Goal: Task Accomplishment & Management: Use online tool/utility

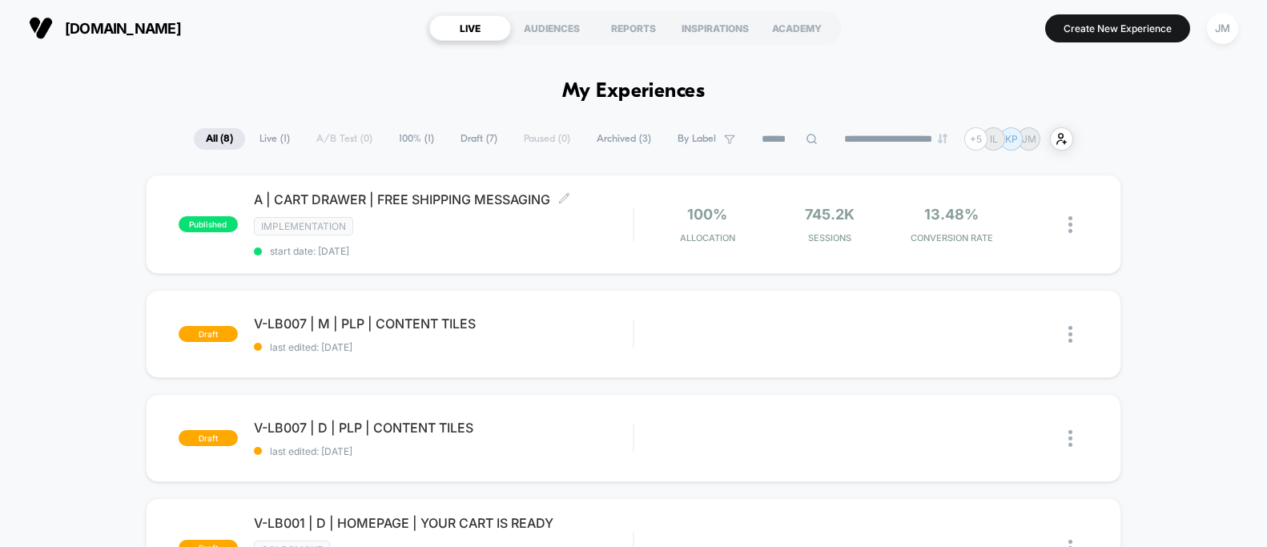
click at [478, 217] on div "IMPLEMENTATION" at bounding box center [443, 226] width 379 height 18
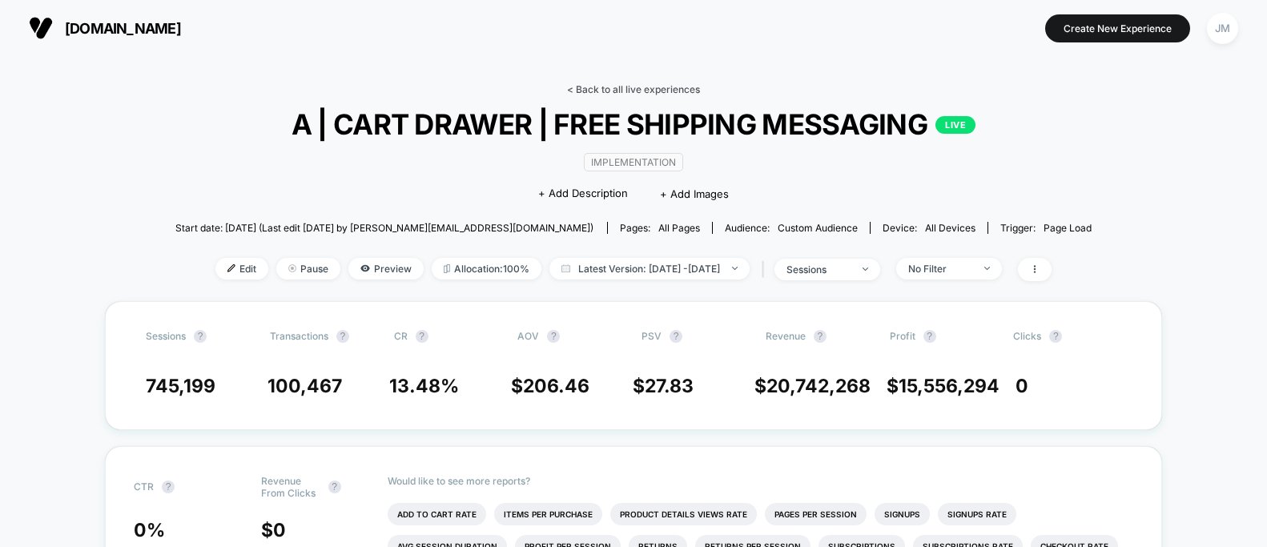
click at [609, 87] on link "< Back to all live experiences" at bounding box center [633, 89] width 133 height 12
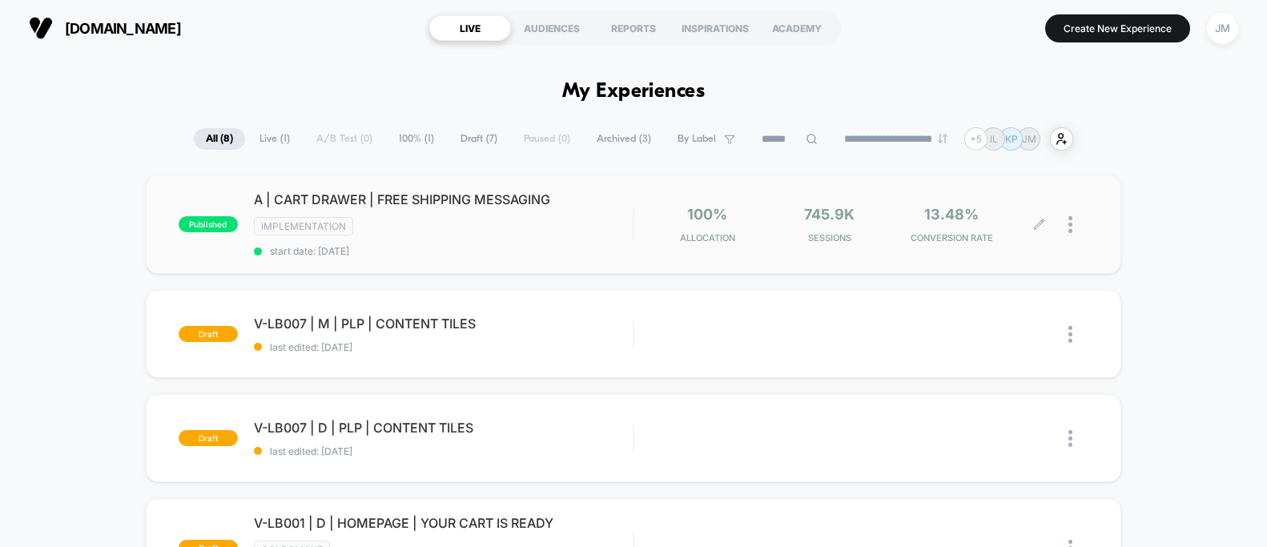
click at [1073, 225] on div at bounding box center [1079, 225] width 20 height 38
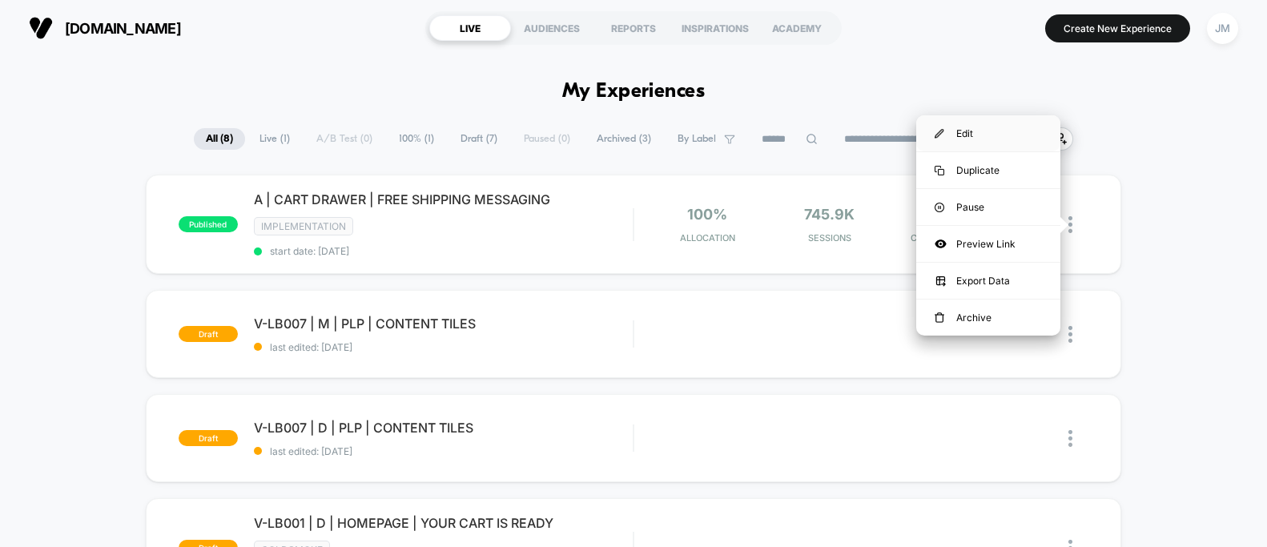
click at [968, 131] on div "Edit" at bounding box center [988, 133] width 144 height 36
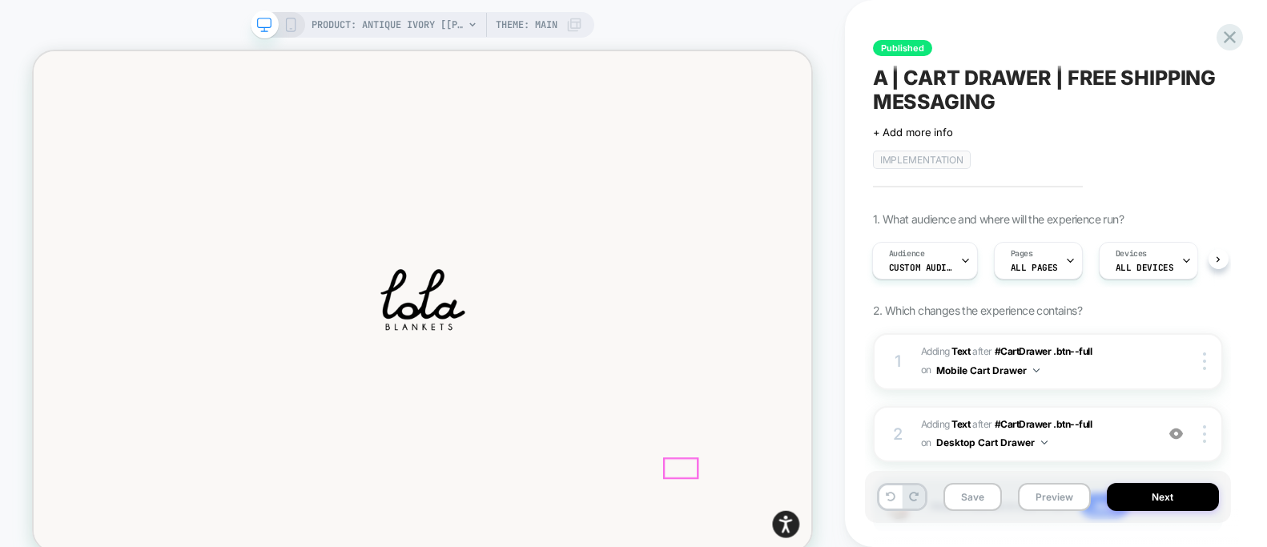
scroll to position [280, 0]
click at [961, 351] on b "Text" at bounding box center [961, 351] width 18 height 12
click at [959, 352] on b "Text" at bounding box center [961, 351] width 18 height 12
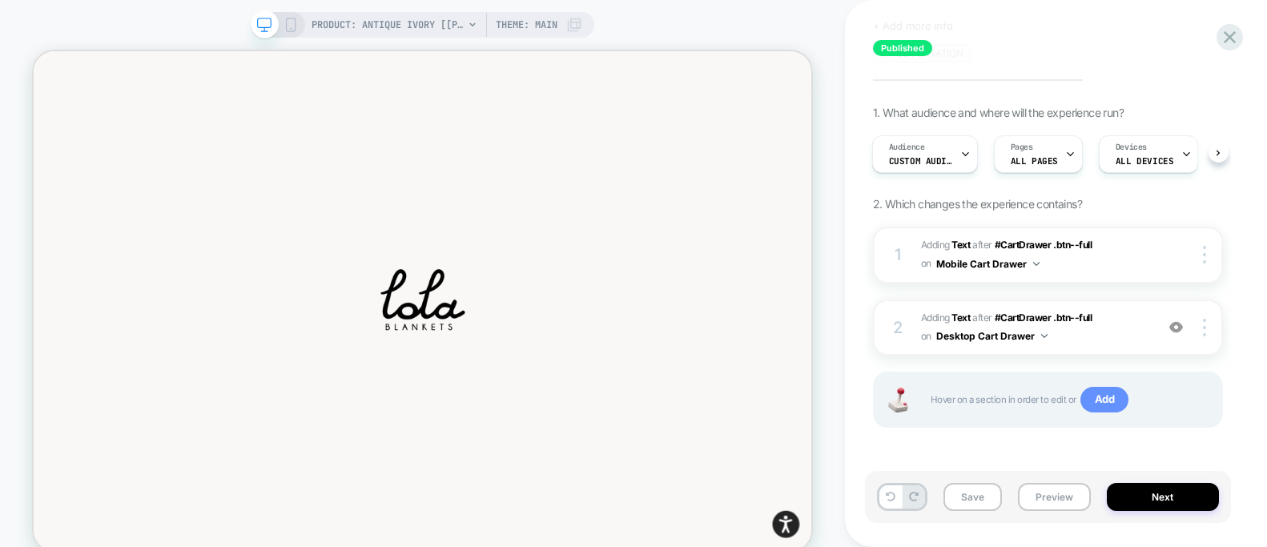
scroll to position [107, 0]
click at [1203, 253] on img at bounding box center [1204, 254] width 3 height 18
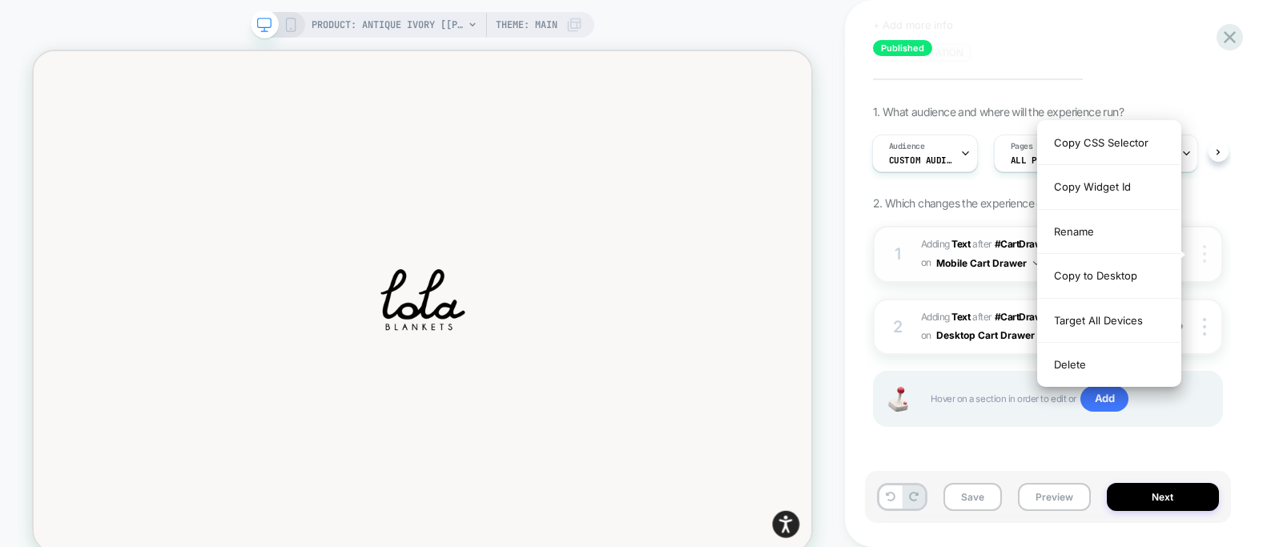
click at [1205, 256] on img at bounding box center [1204, 254] width 3 height 18
click at [1206, 212] on div "1. What audience and where will the experience run? Audience Custom Audience Pa…" at bounding box center [1048, 286] width 350 height 362
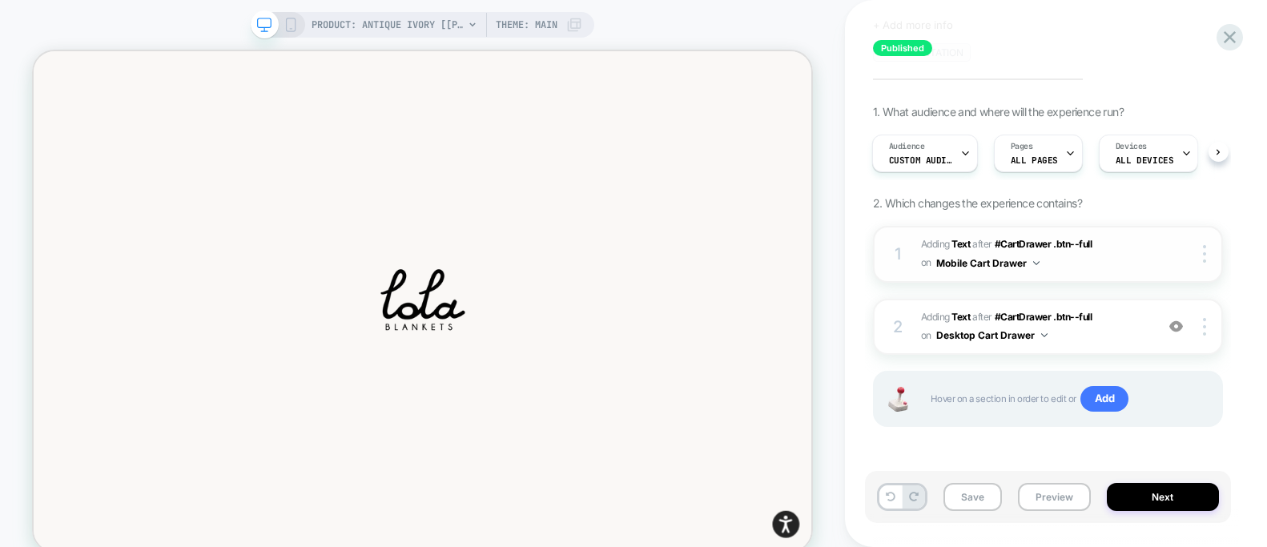
click at [1022, 267] on button "Mobile Cart Drawer" at bounding box center [988, 263] width 103 height 20
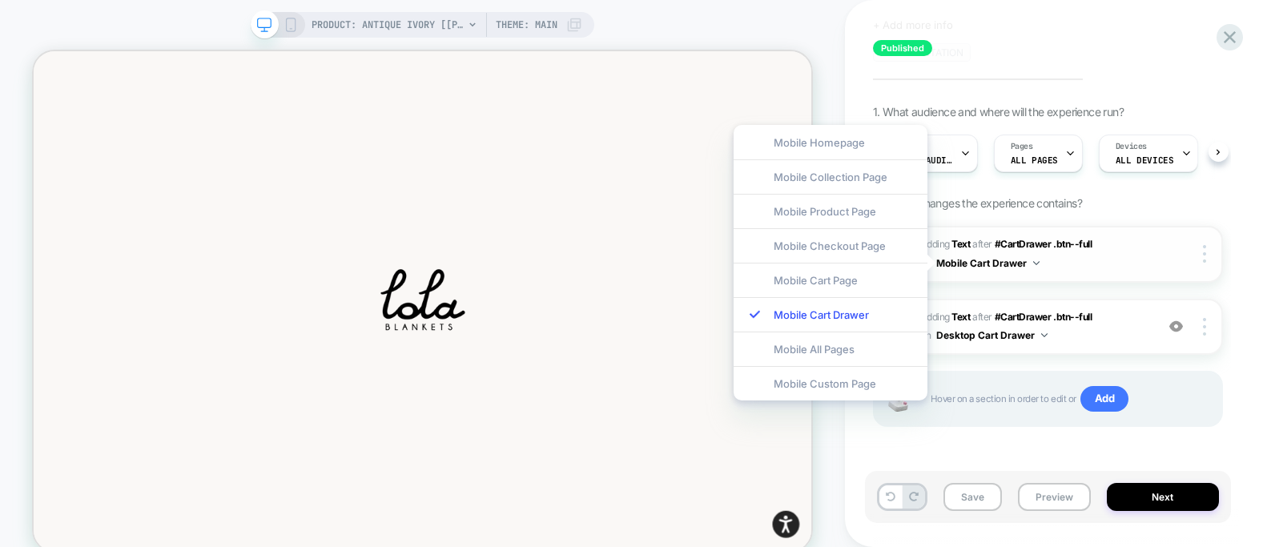
click at [1023, 267] on button "Mobile Cart Drawer" at bounding box center [988, 263] width 103 height 20
click at [1190, 216] on div "1. What audience and where will the experience run? Audience Custom Audience Pa…" at bounding box center [1048, 286] width 350 height 362
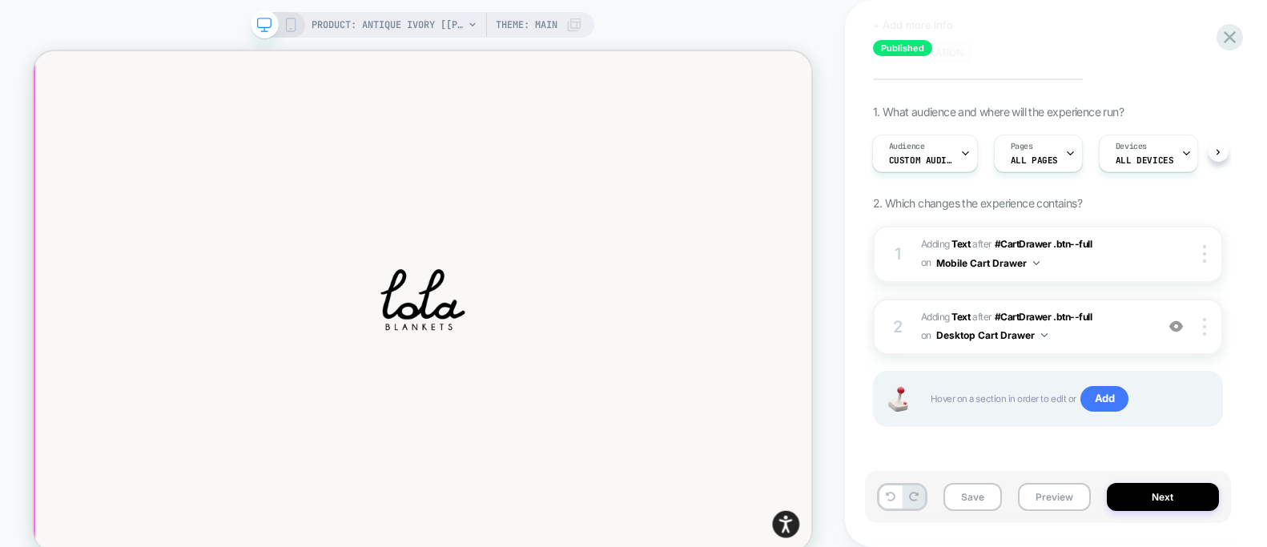
scroll to position [91, 0]
click at [300, 30] on div "PRODUCT: Antique Ivory [[PERSON_NAME]] Theme: MAIN" at bounding box center [423, 25] width 344 height 26
click at [288, 26] on icon at bounding box center [291, 25] width 14 height 14
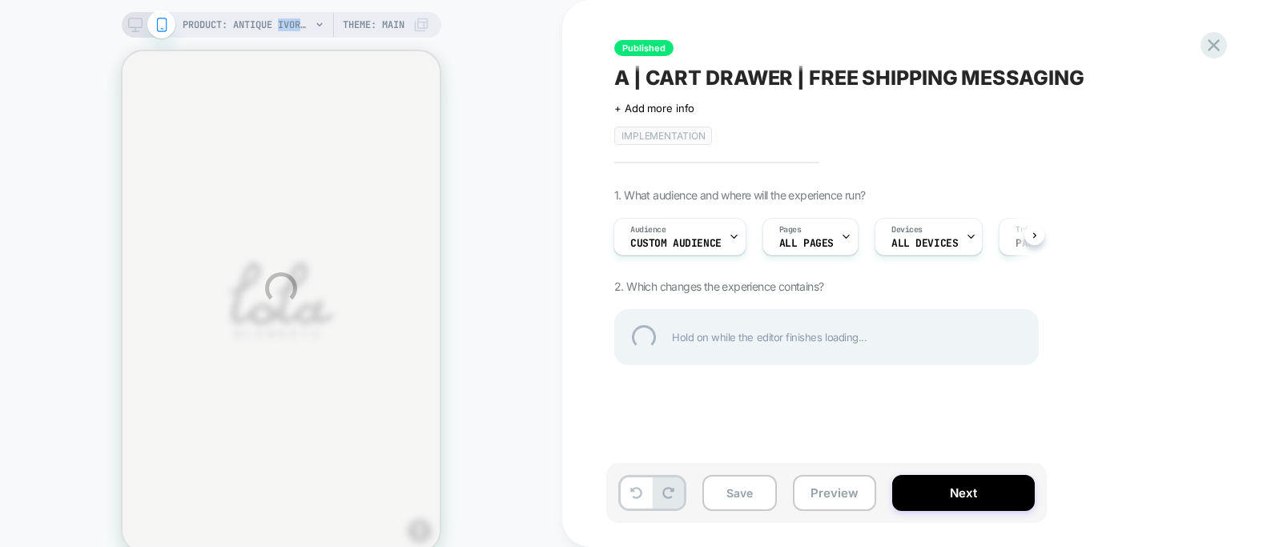
click at [287, 26] on div "PRODUCT: Antique Ivory [[PERSON_NAME]] PRODUCT: Antique Ivory [lola blanket] Th…" at bounding box center [633, 288] width 1267 height 577
click at [493, 59] on div "PRODUCT: Antique Ivory [[PERSON_NAME]] PRODUCT: Antique Ivory [lola blanket] Th…" at bounding box center [633, 288] width 1267 height 577
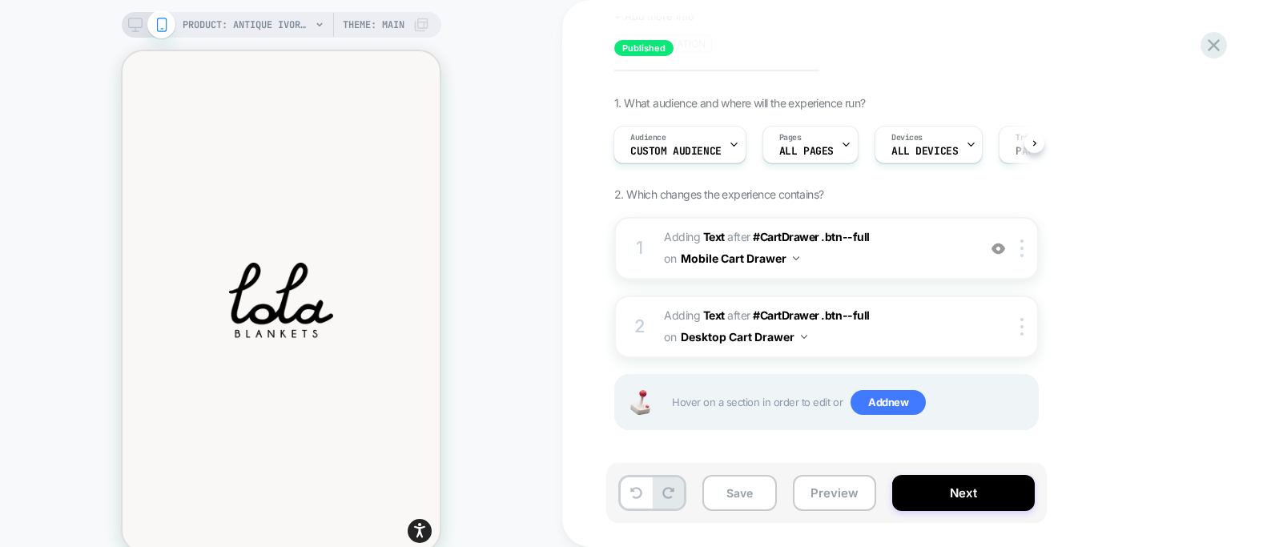
scroll to position [95, 0]
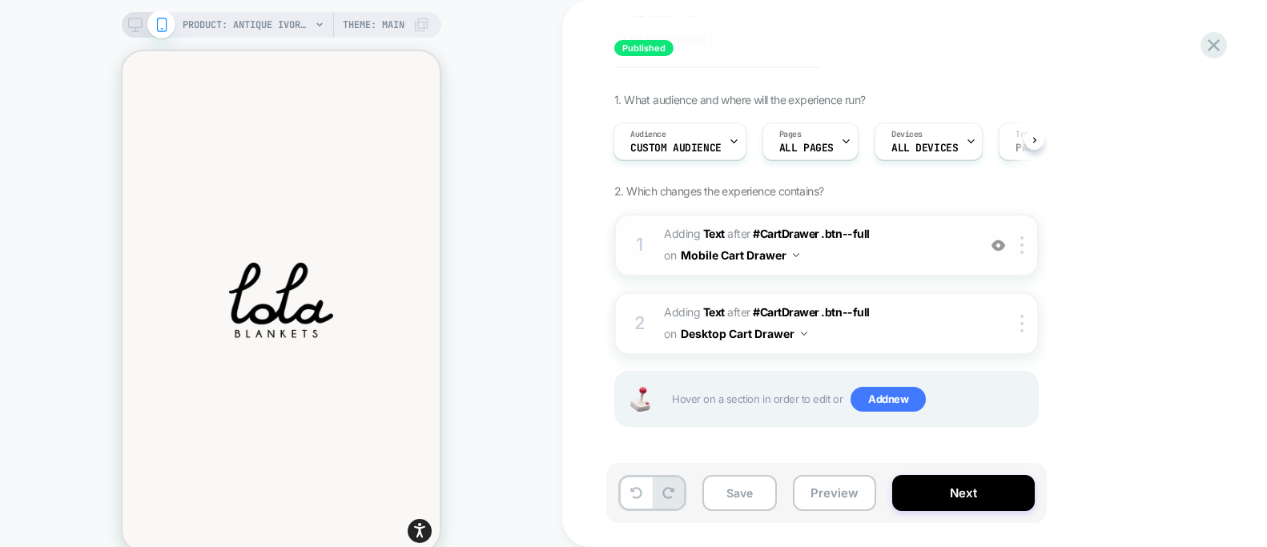
click at [727, 262] on button "Mobile Cart Drawer" at bounding box center [740, 255] width 119 height 23
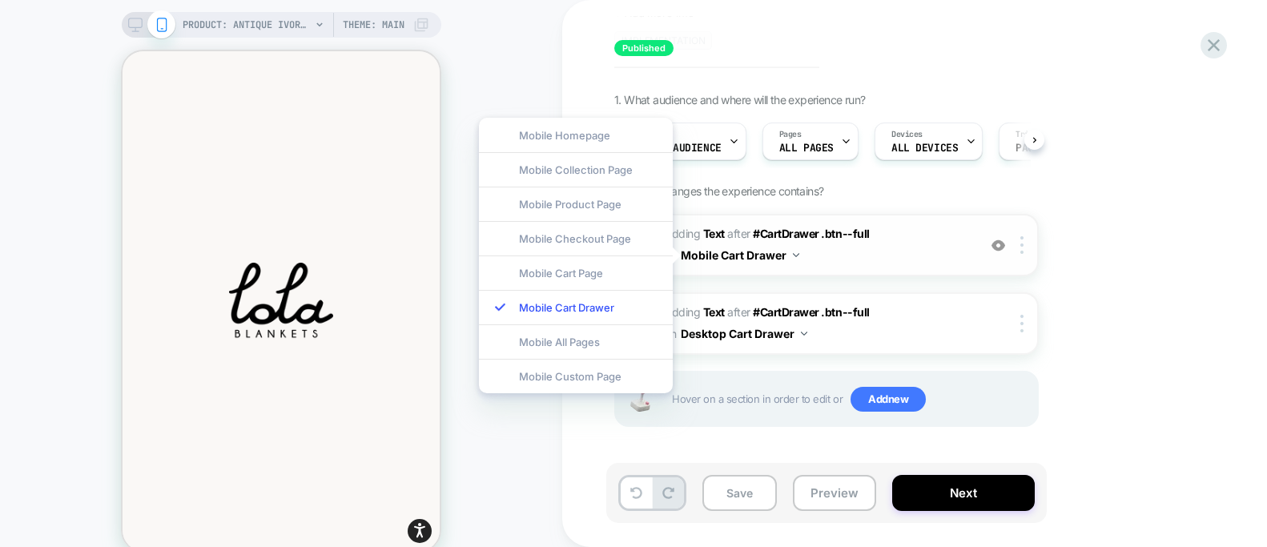
click at [699, 250] on button "Mobile Cart Drawer" at bounding box center [740, 255] width 119 height 23
click at [441, 109] on div "PRODUCT: Antique Ivory [lola blanket] PRODUCT: Antique Ivory [lola blanket] The…" at bounding box center [281, 288] width 562 height 545
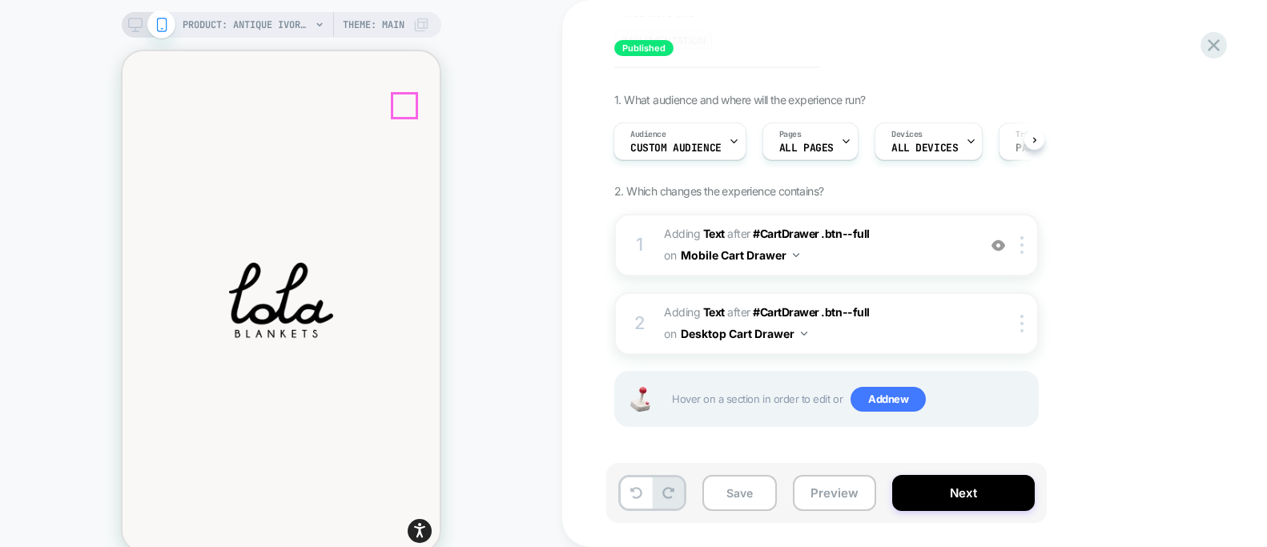
click at [123, 51] on icon at bounding box center [123, 51] width 0 height 0
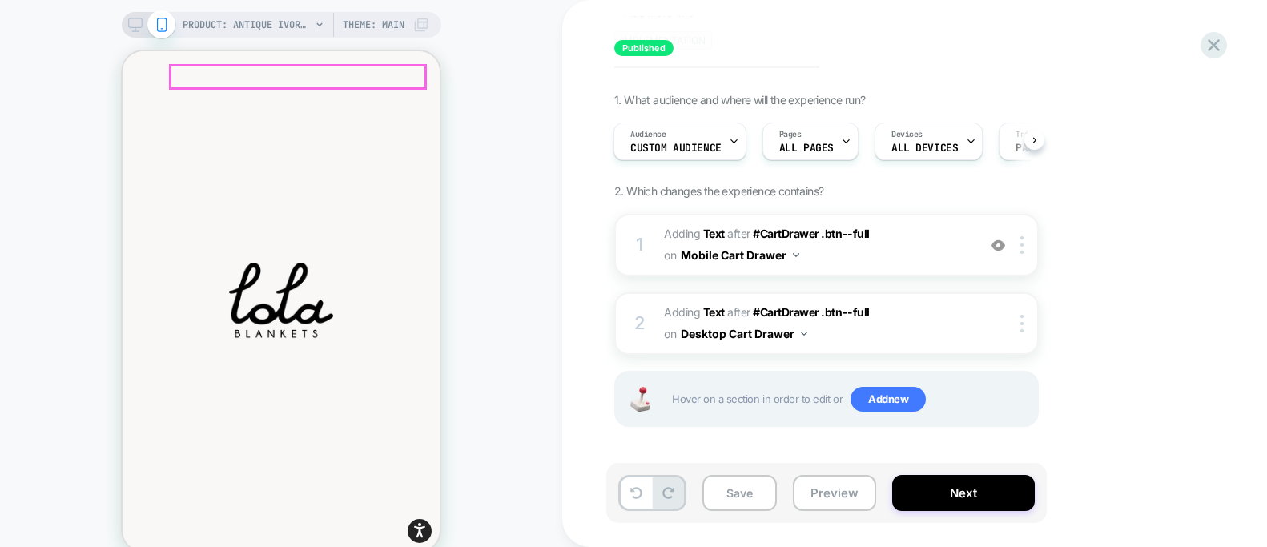
click at [172, 284] on icon "button" at bounding box center [160, 297] width 26 height 26
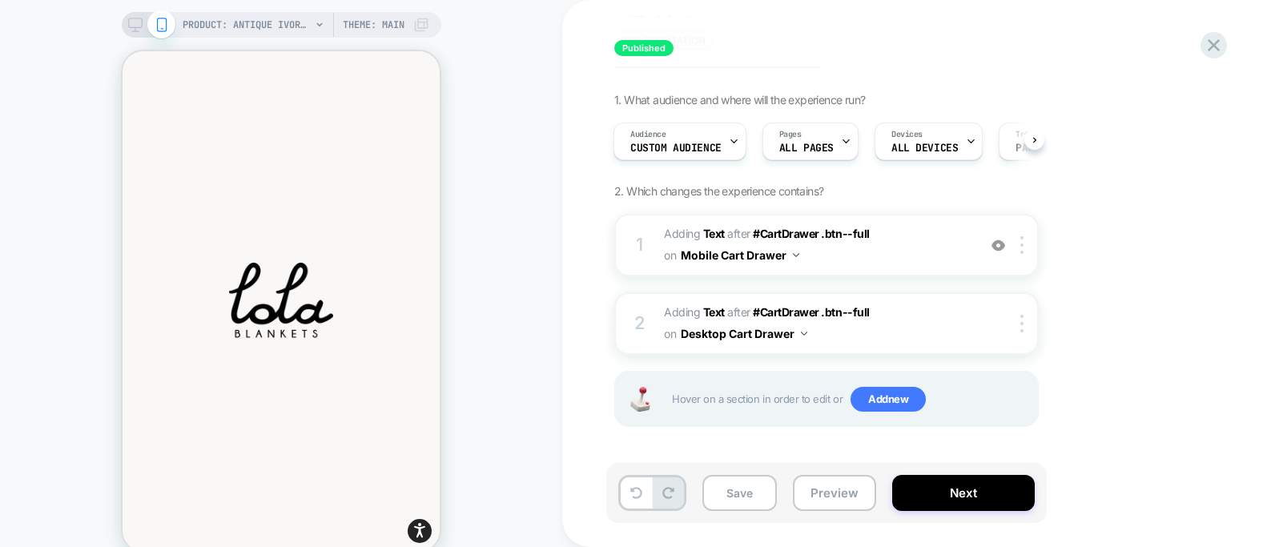
scroll to position [0, 0]
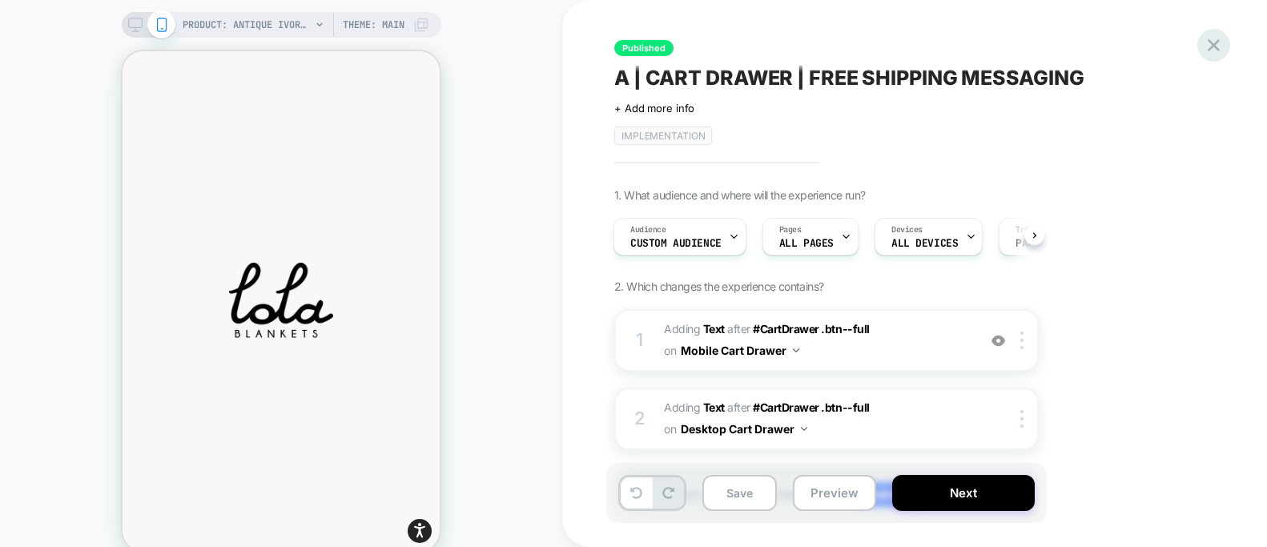
click at [1221, 44] on icon at bounding box center [1214, 45] width 22 height 22
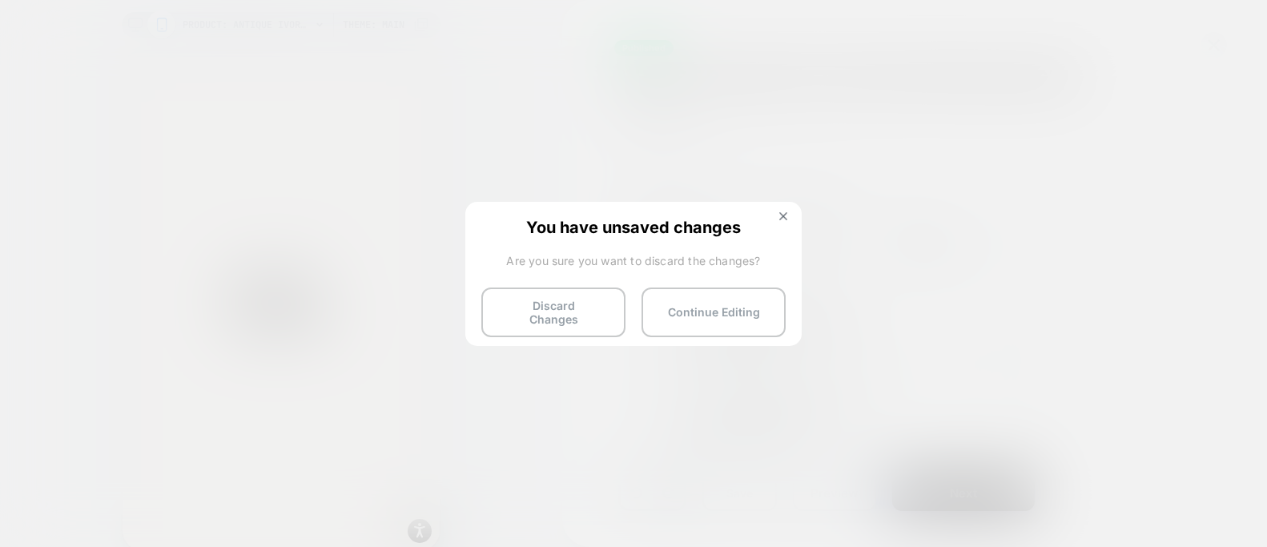
click at [561, 307] on button "Discard Changes" at bounding box center [553, 313] width 144 height 50
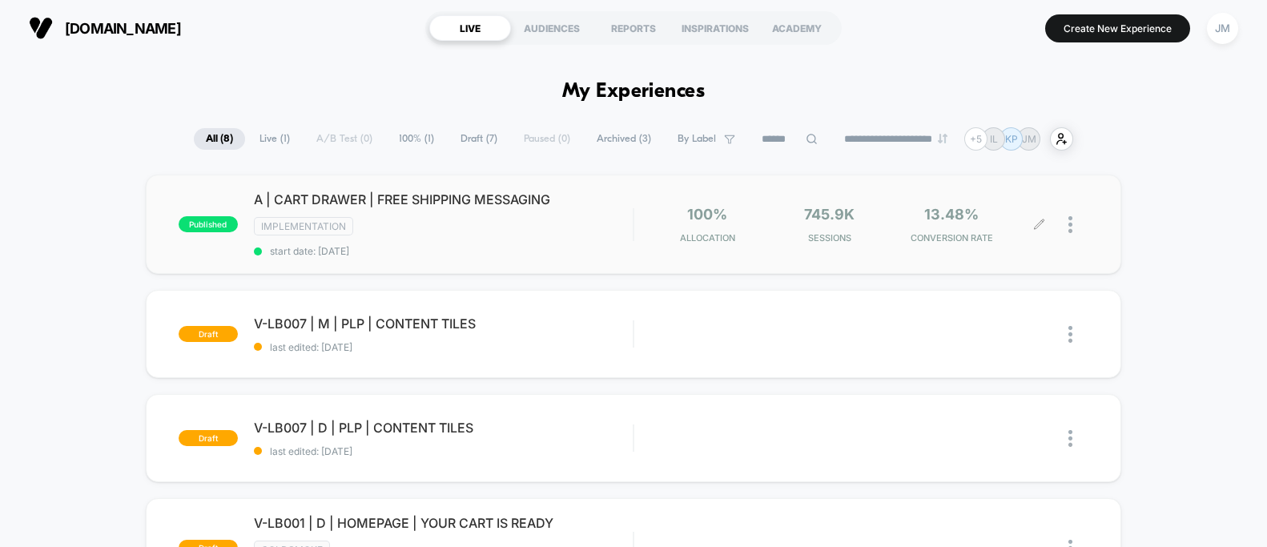
click at [1065, 227] on div at bounding box center [1064, 225] width 49 height 38
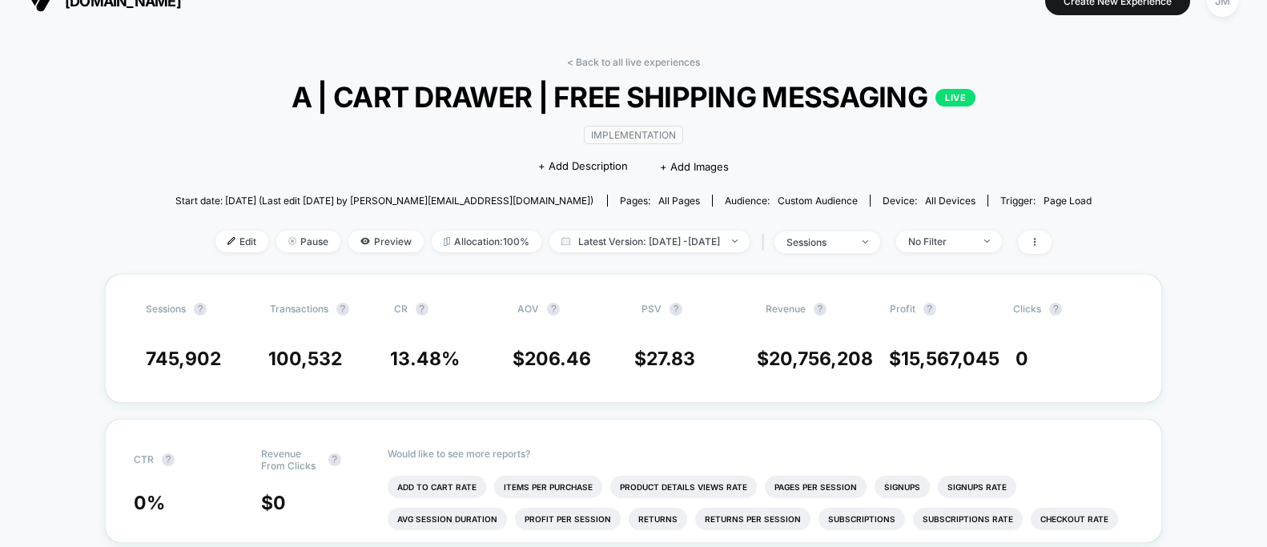
scroll to position [14, 0]
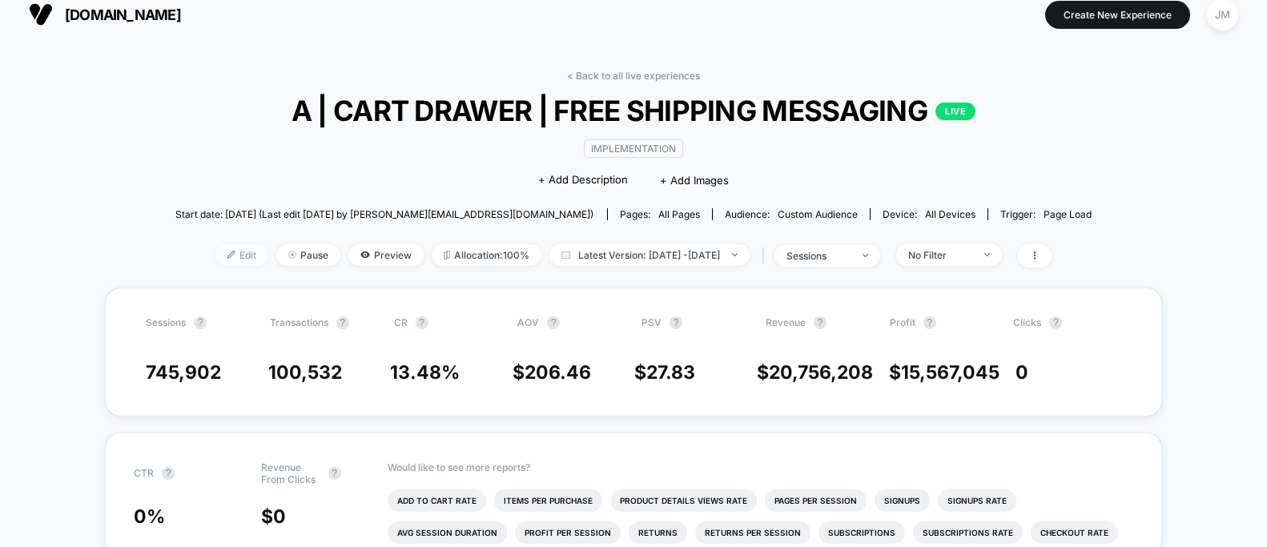
click at [216, 255] on span "Edit" at bounding box center [242, 255] width 53 height 22
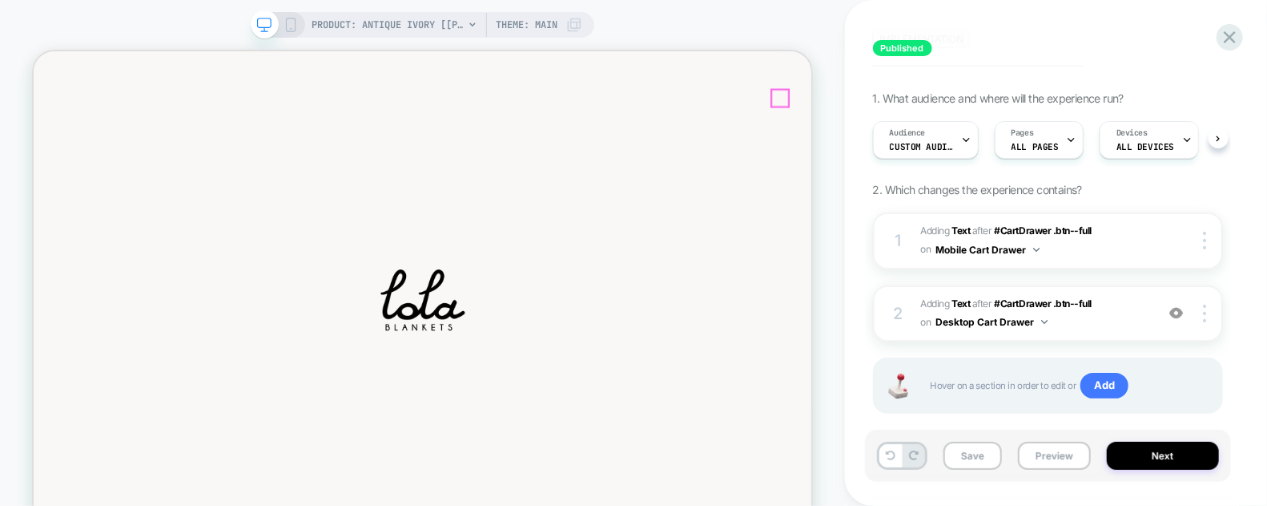
click at [33, 50] on icon at bounding box center [33, 50] width 0 height 0
click at [712, 184] on body "Skip to content Home Shop All Expand submenu Collapse submenu Shop All Blankets…" at bounding box center [551, 445] width 1037 height 791
drag, startPoint x: 842, startPoint y: 511, endPoint x: 847, endPoint y: 497, distance: 15.2
click at [33, 50] on button "Add to cart" at bounding box center [33, 50] width 0 height 0
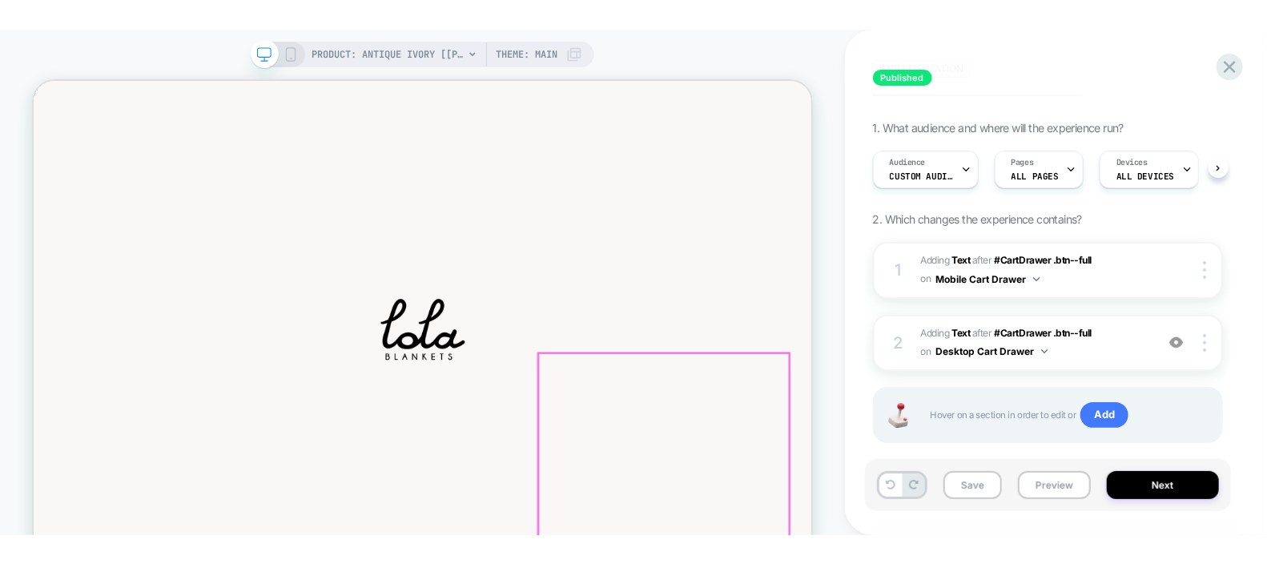
scroll to position [578, 0]
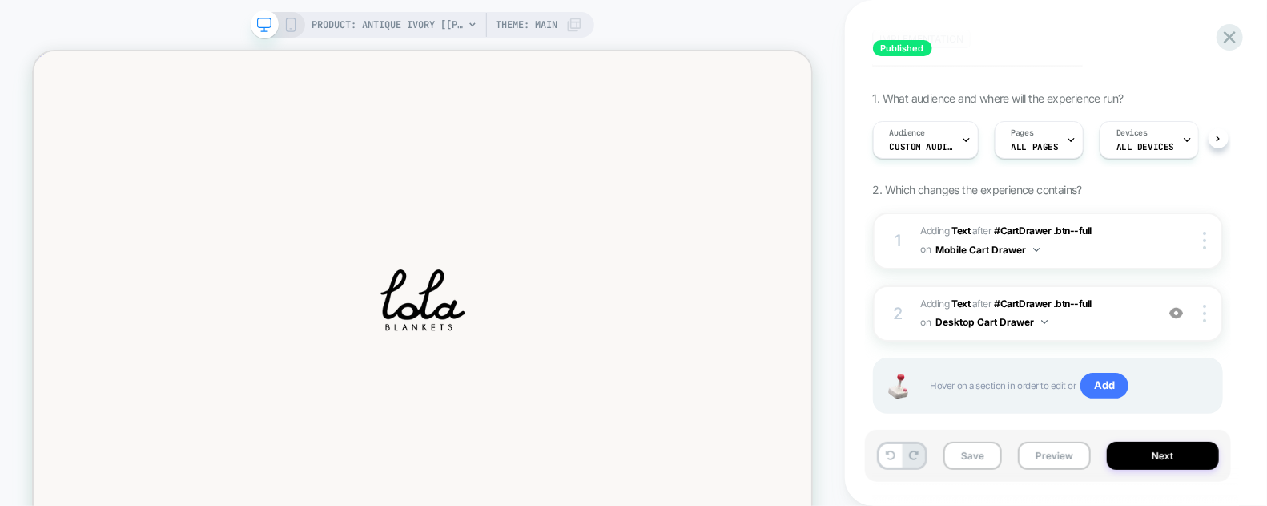
click at [840, 283] on div "PRODUCT: Antique Ivory [lola blanket] PRODUCT: Antique Ivory [lola blanket] The…" at bounding box center [422, 288] width 845 height 545
click at [815, 500] on div "PRODUCT: Antique Ivory [lola blanket] PRODUCT: Antique Ivory [lola blanket] The…" at bounding box center [422, 288] width 845 height 545
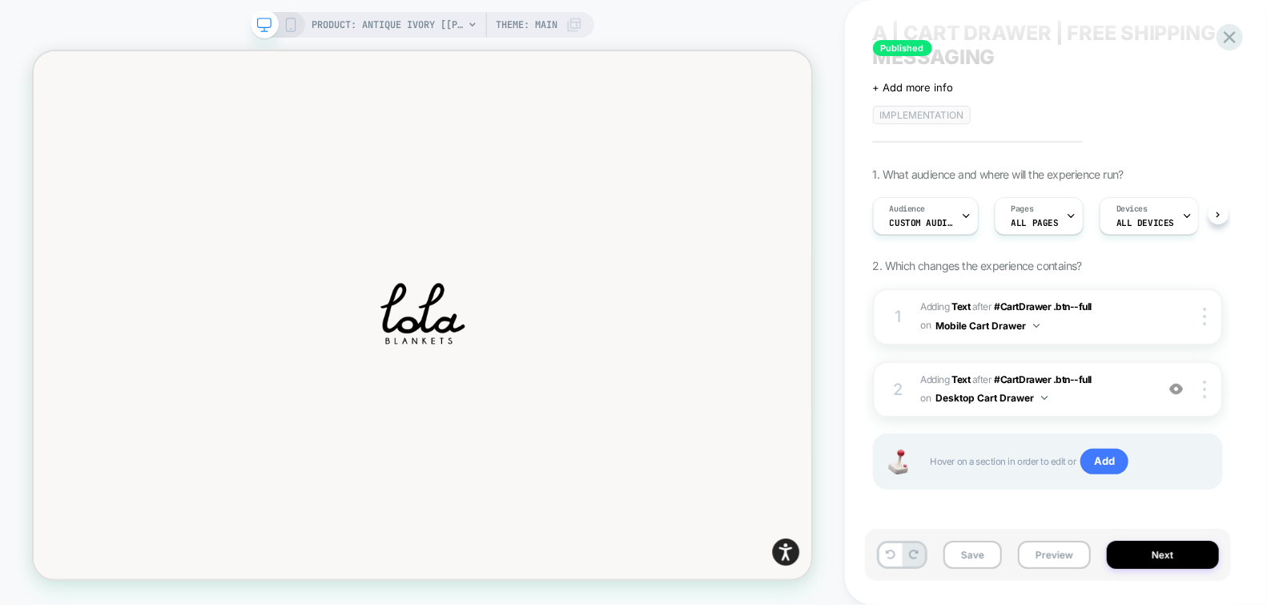
scroll to position [48, 0]
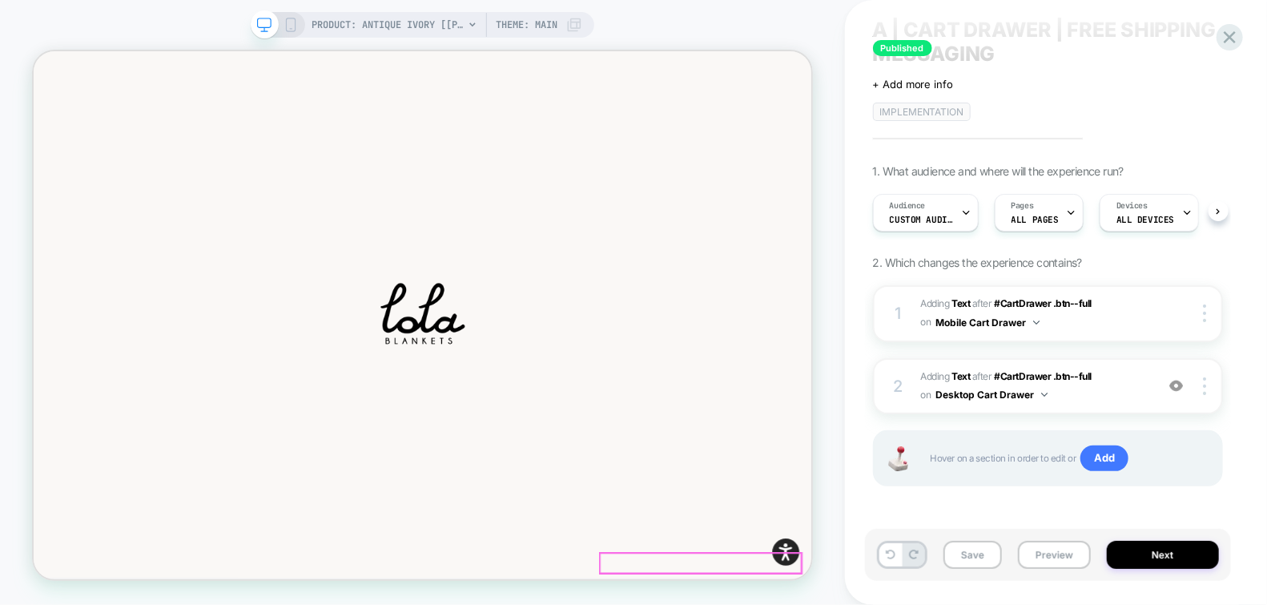
click at [636, 155] on strong "FREE shipping on orders $250+" at bounding box center [551, 147] width 169 height 16
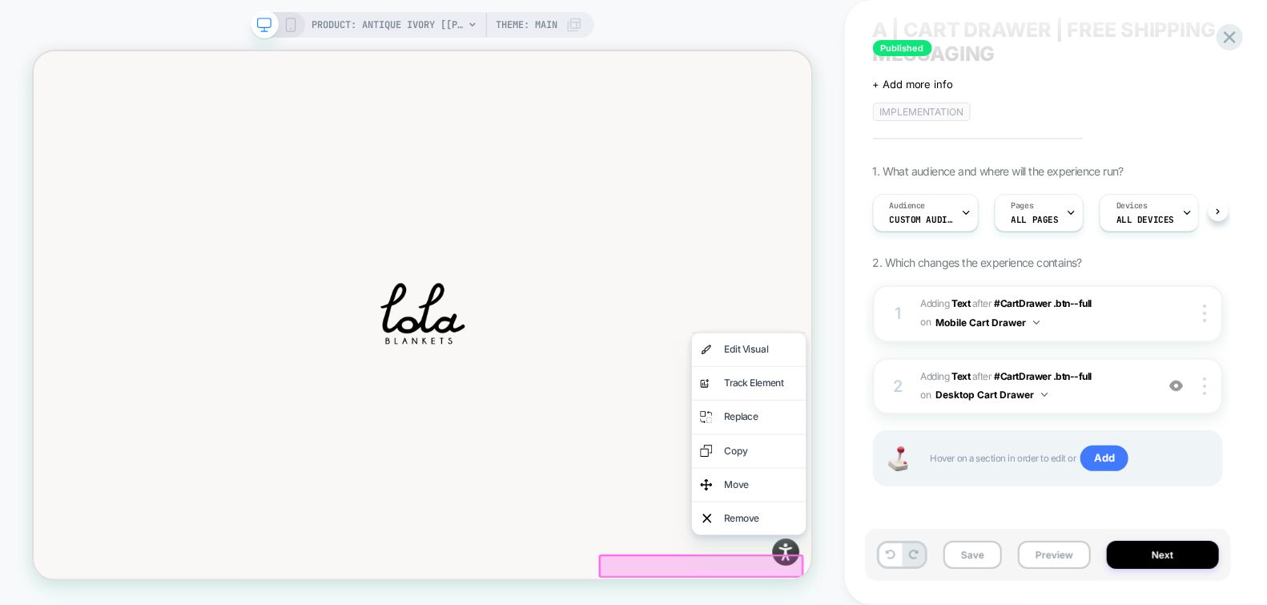
click at [984, 438] on div "Edit Visual" at bounding box center [1003, 448] width 98 height 22
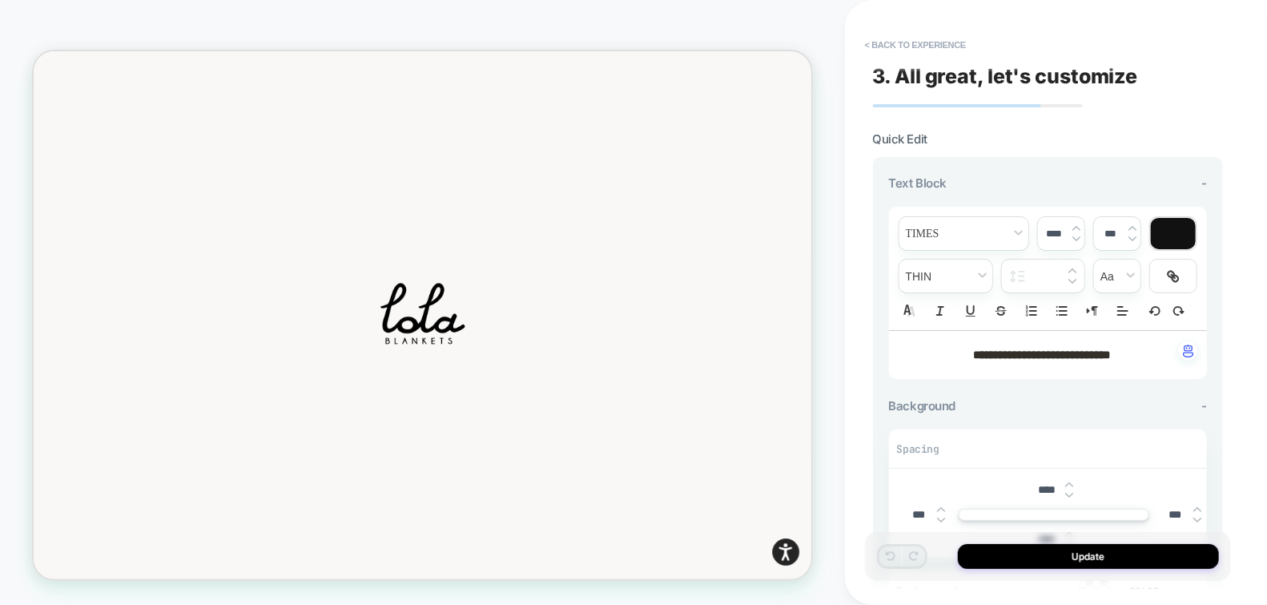
scroll to position [16, 0]
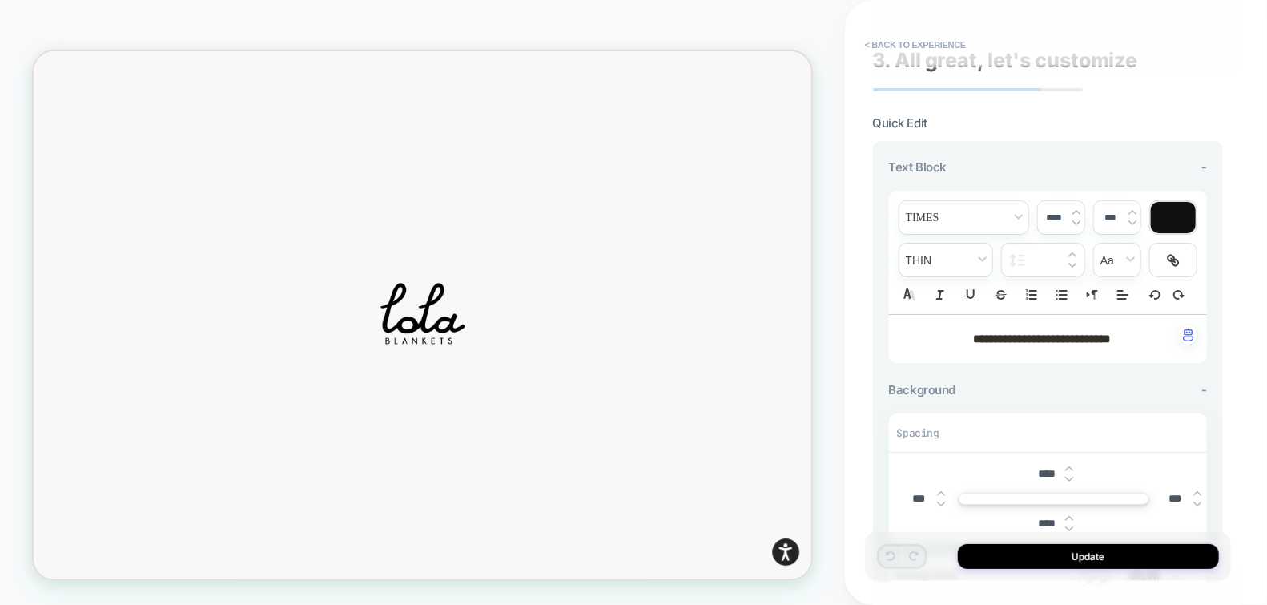
click at [1110, 336] on strong "**********" at bounding box center [1042, 338] width 138 height 11
type input "****"
type input "******"
drag, startPoint x: 1137, startPoint y: 338, endPoint x: 935, endPoint y: 335, distance: 201.9
click at [935, 335] on p "**********" at bounding box center [1042, 339] width 274 height 16
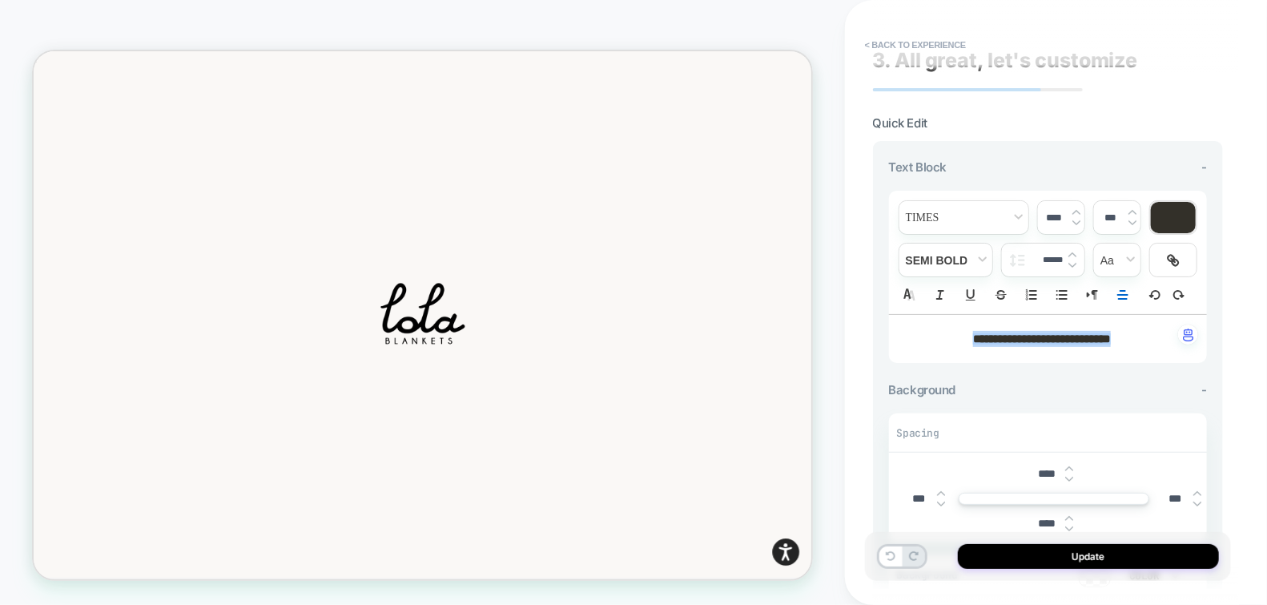
drag, startPoint x: 1125, startPoint y: 332, endPoint x: 1140, endPoint y: 335, distance: 15.4
click at [1111, 333] on strong "**********" at bounding box center [1042, 338] width 138 height 11
drag, startPoint x: 1135, startPoint y: 336, endPoint x: 953, endPoint y: 331, distance: 181.9
click at [953, 331] on p "**********" at bounding box center [1042, 339] width 274 height 16
drag, startPoint x: 1150, startPoint y: 344, endPoint x: 940, endPoint y: 336, distance: 210.1
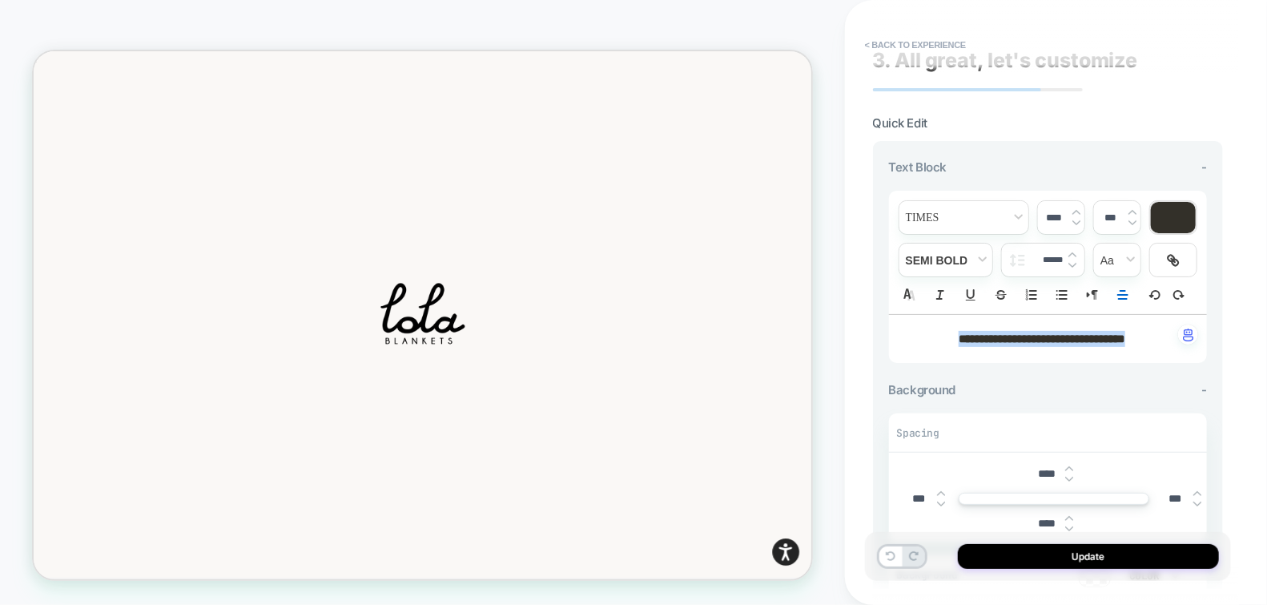
click at [940, 336] on p "**********" at bounding box center [1042, 339] width 274 height 16
copy strong "**********"
click at [1225, 384] on div "**********" at bounding box center [1048, 302] width 366 height 573
click at [1227, 365] on div "**********" at bounding box center [1048, 302] width 366 height 573
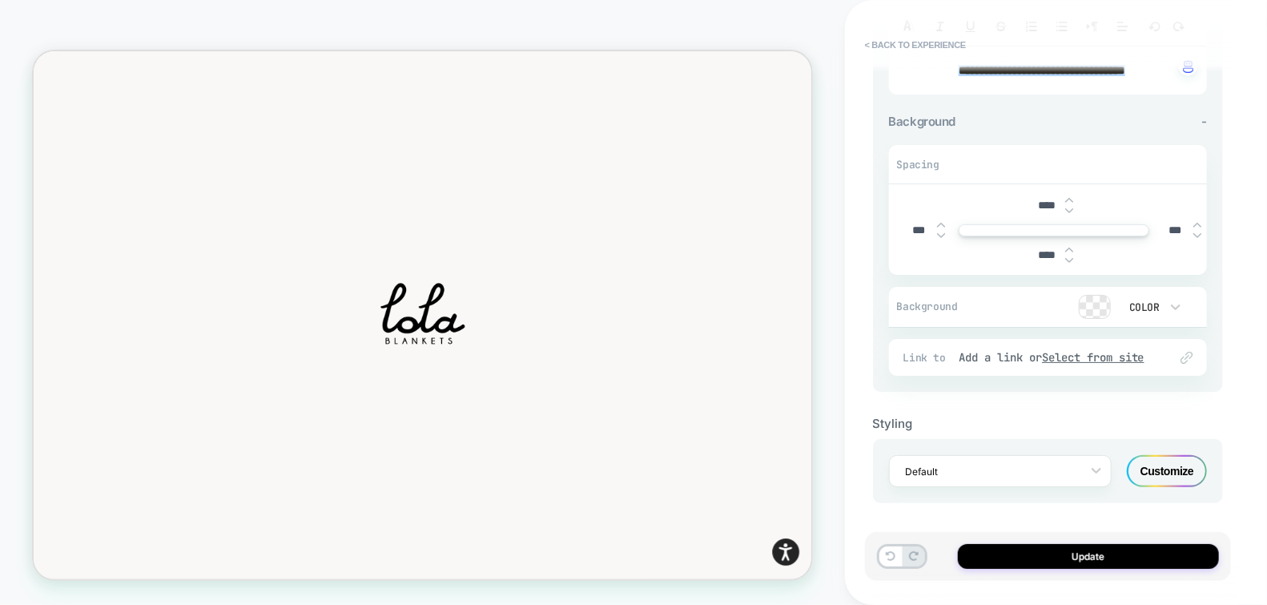
scroll to position [0, 0]
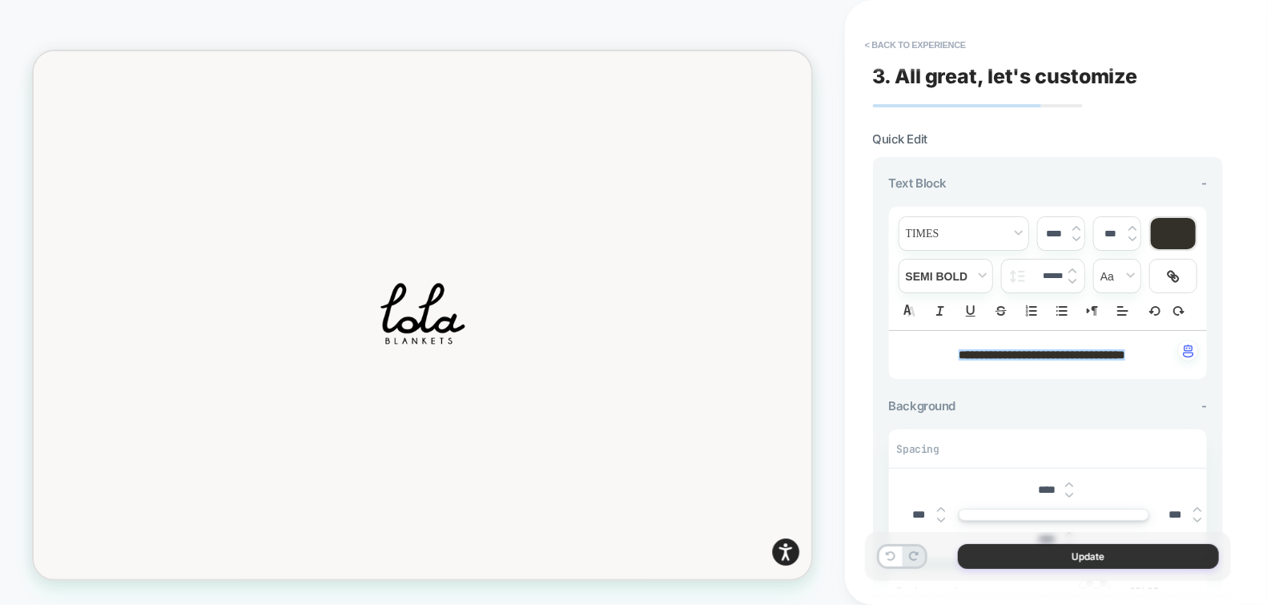
click at [1051, 546] on button "Update" at bounding box center [1088, 556] width 261 height 25
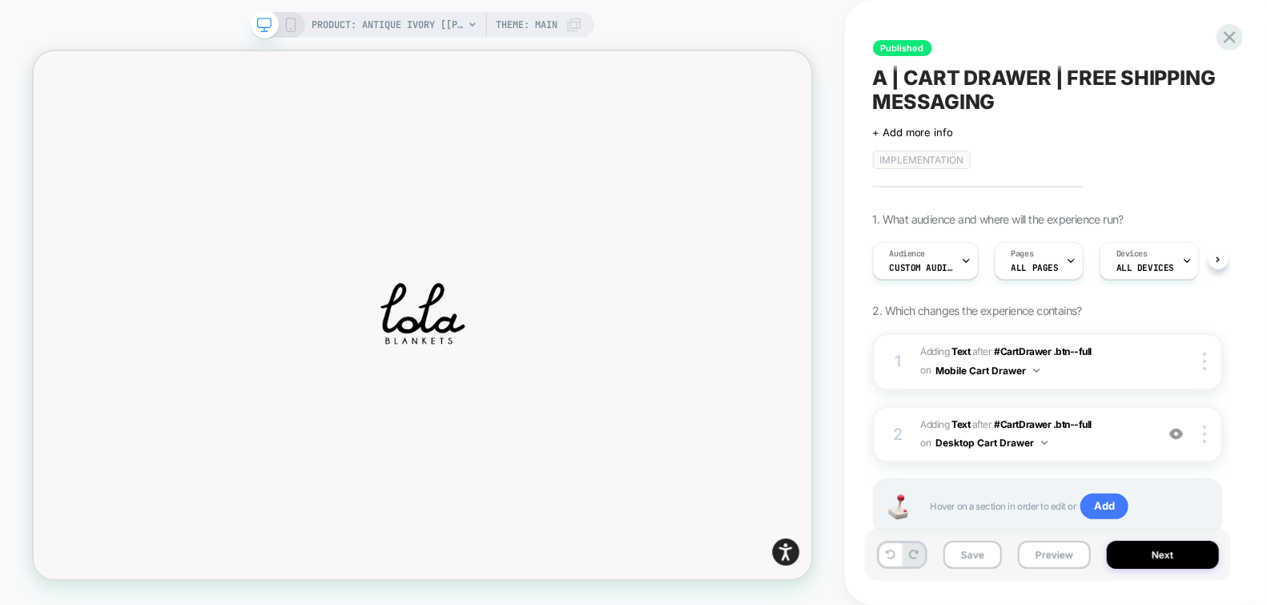
click at [294, 25] on rect at bounding box center [290, 24] width 9 height 13
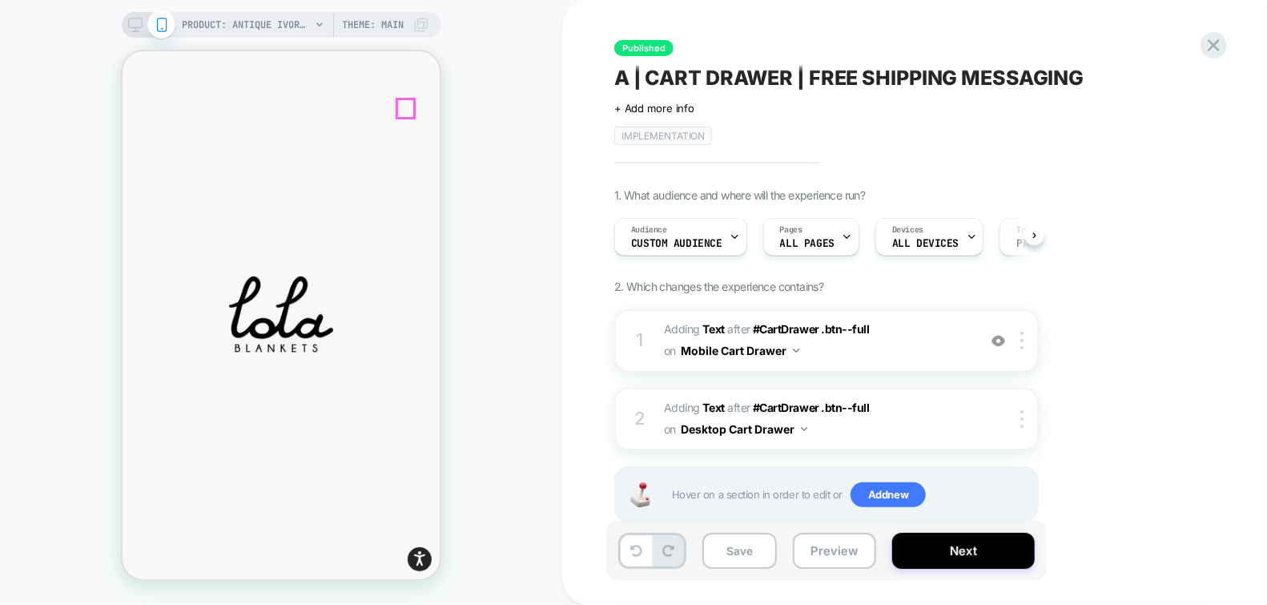
click at [122, 50] on icon at bounding box center [122, 50] width 0 height 0
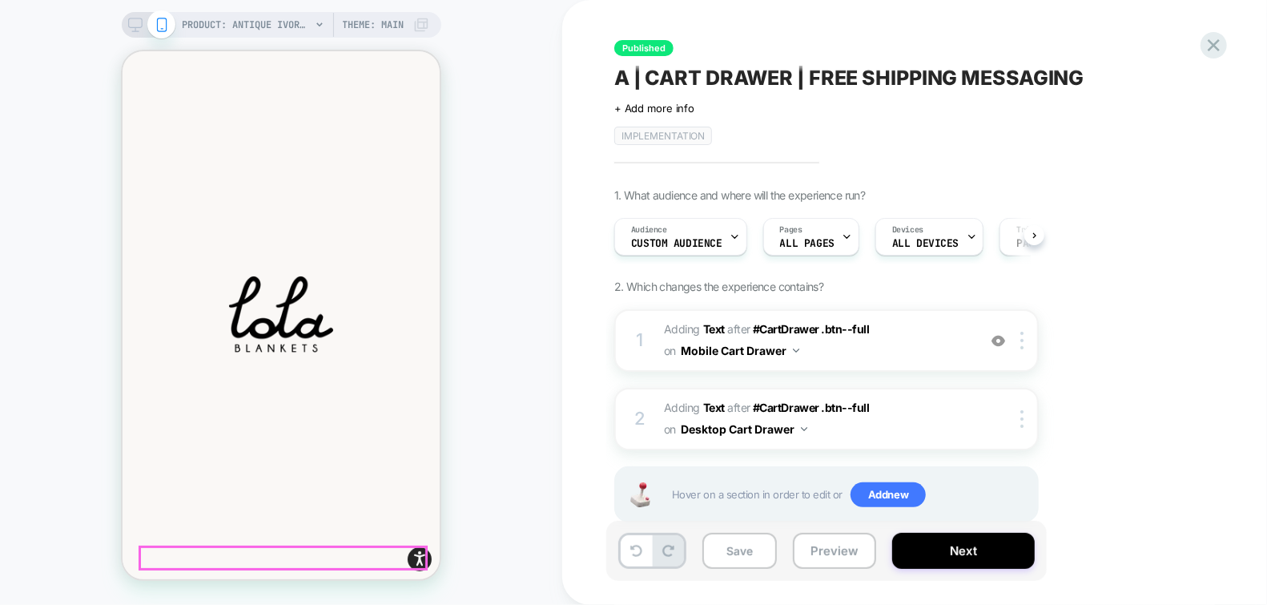
click at [326, 546] on body "Skip to content Home Shop All Expand submenu Collapse submenu Shop All Blankets…" at bounding box center [280, 439] width 317 height 778
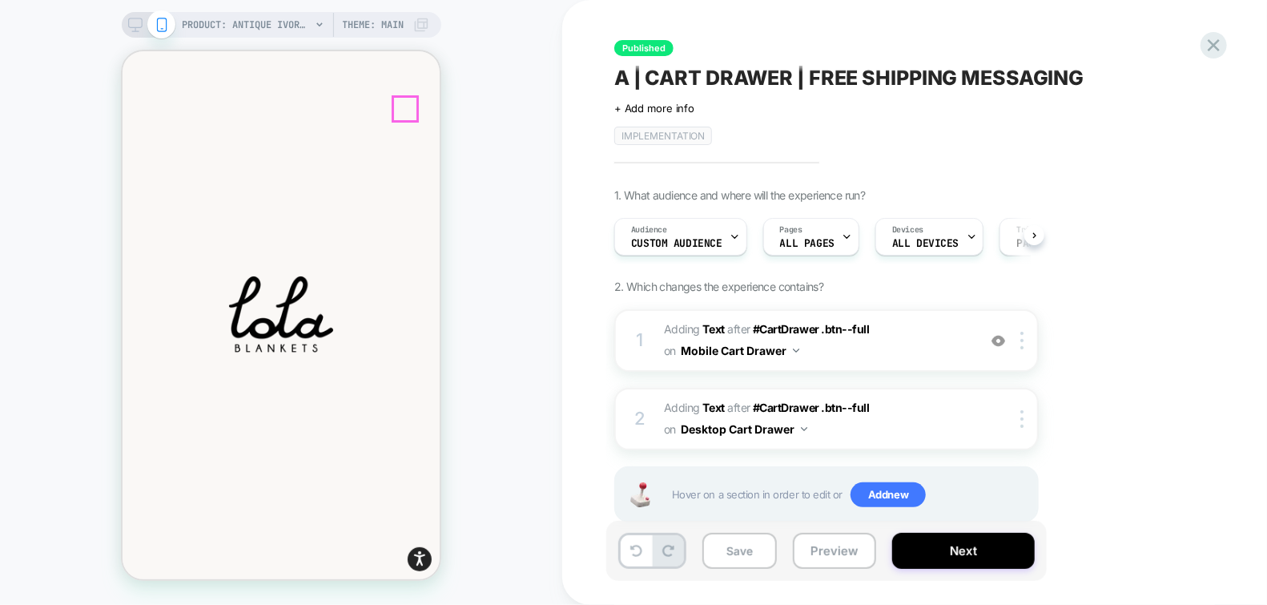
click at [122, 50] on icon at bounding box center [122, 50] width 0 height 0
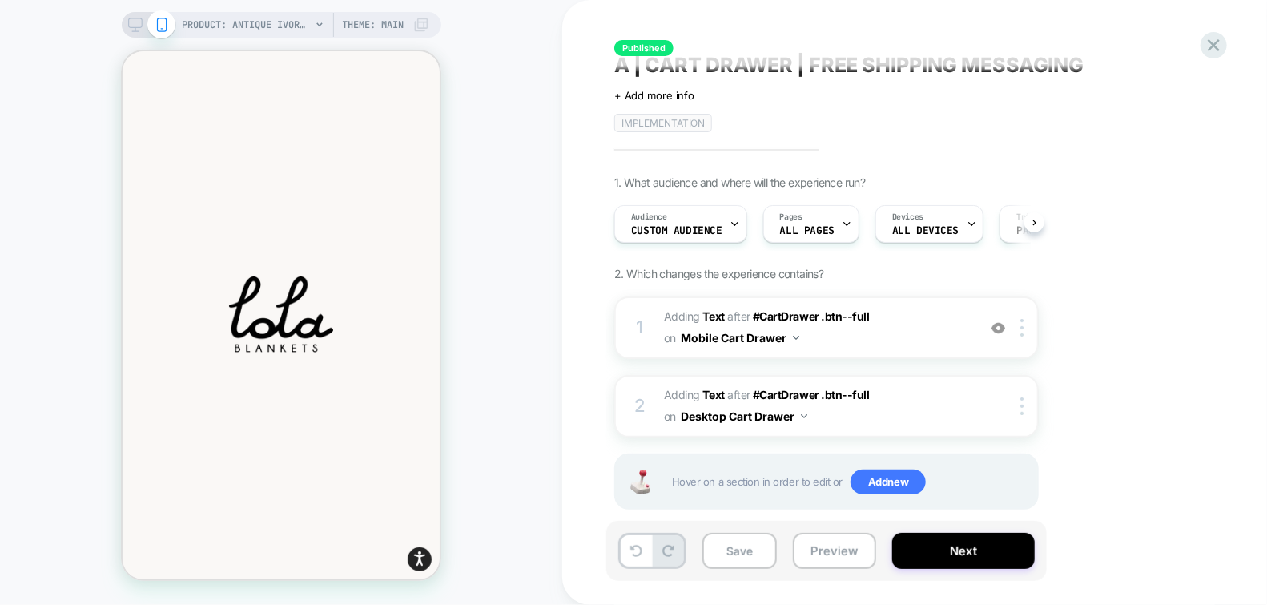
scroll to position [35, 0]
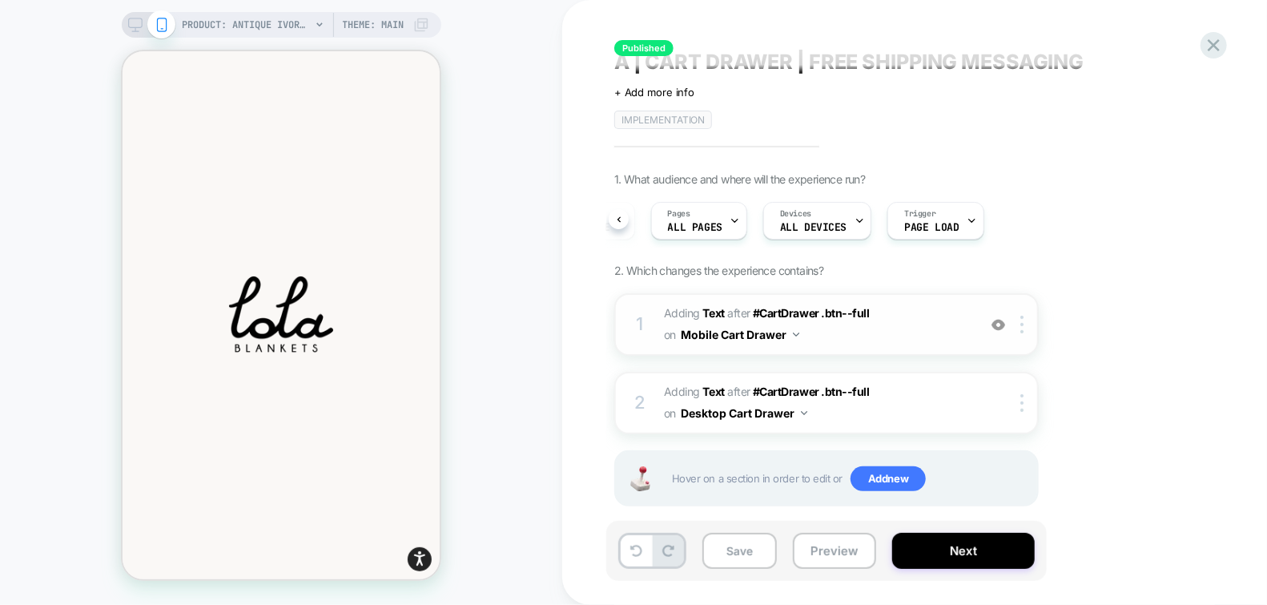
scroll to position [0, 0]
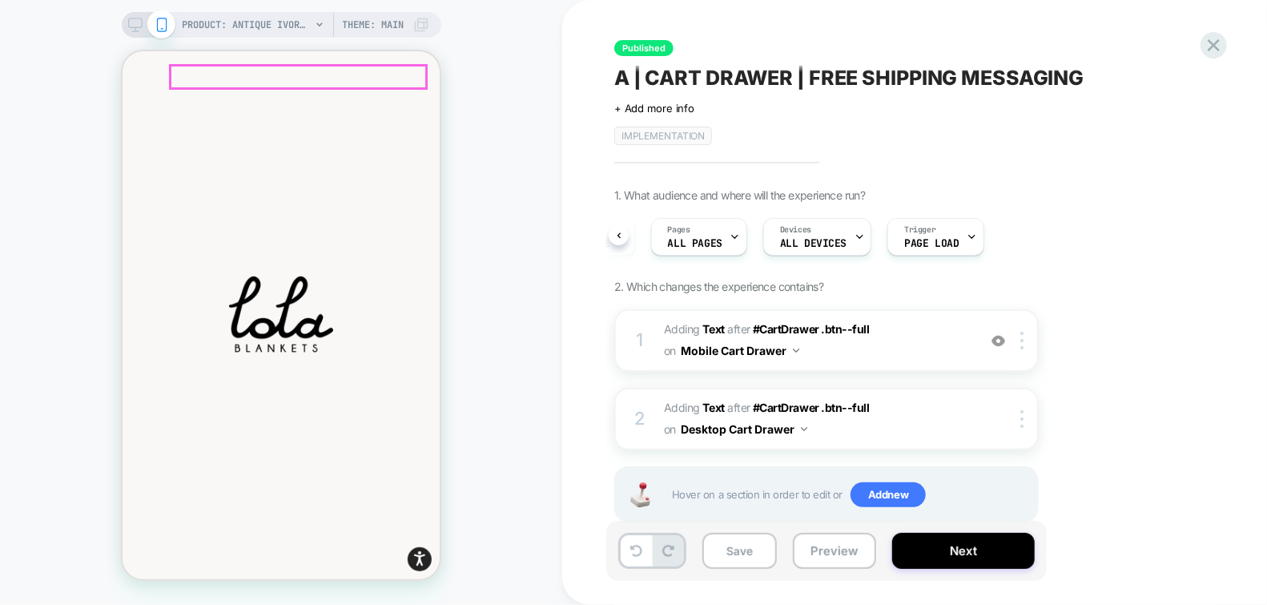
click at [188, 266] on icon "button" at bounding box center [158, 296] width 60 height 60
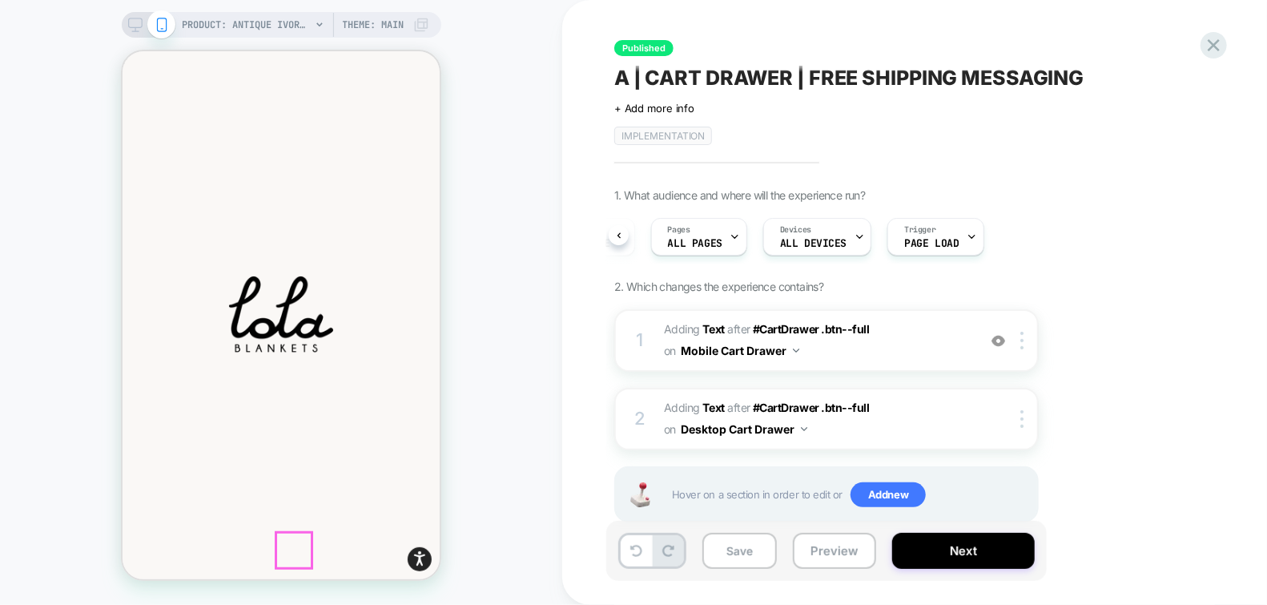
scroll to position [798, 0]
drag, startPoint x: 269, startPoint y: 534, endPoint x: 282, endPoint y: 514, distance: 23.8
click at [122, 50] on span "Add to cart" at bounding box center [122, 50] width 0 height 0
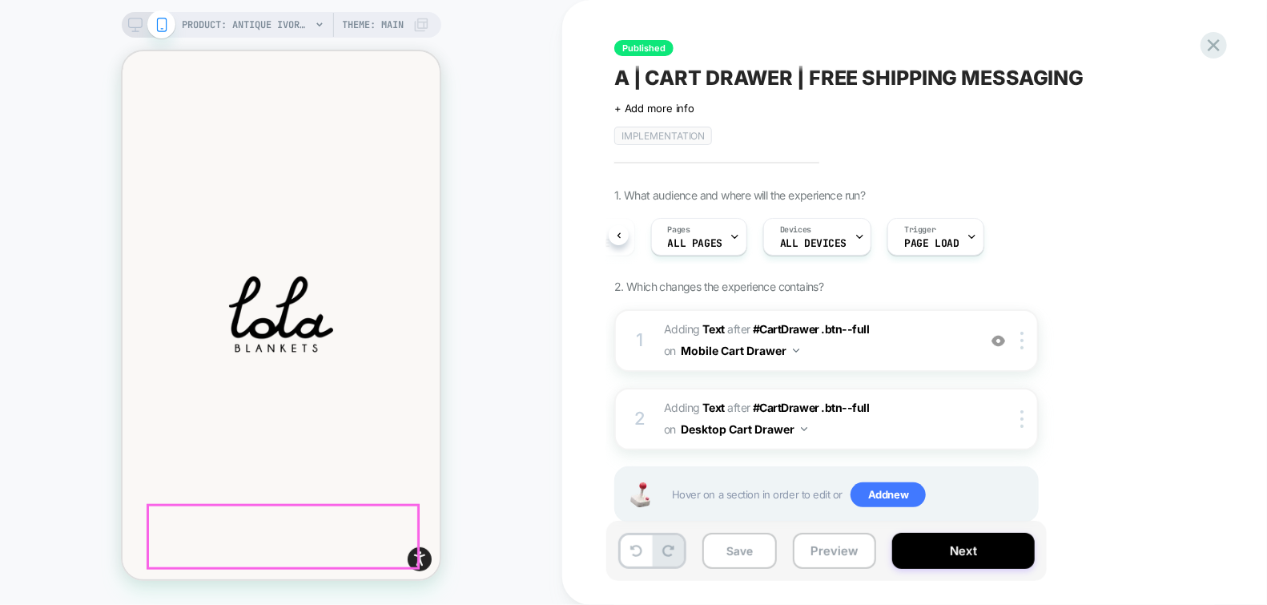
scroll to position [805, 0]
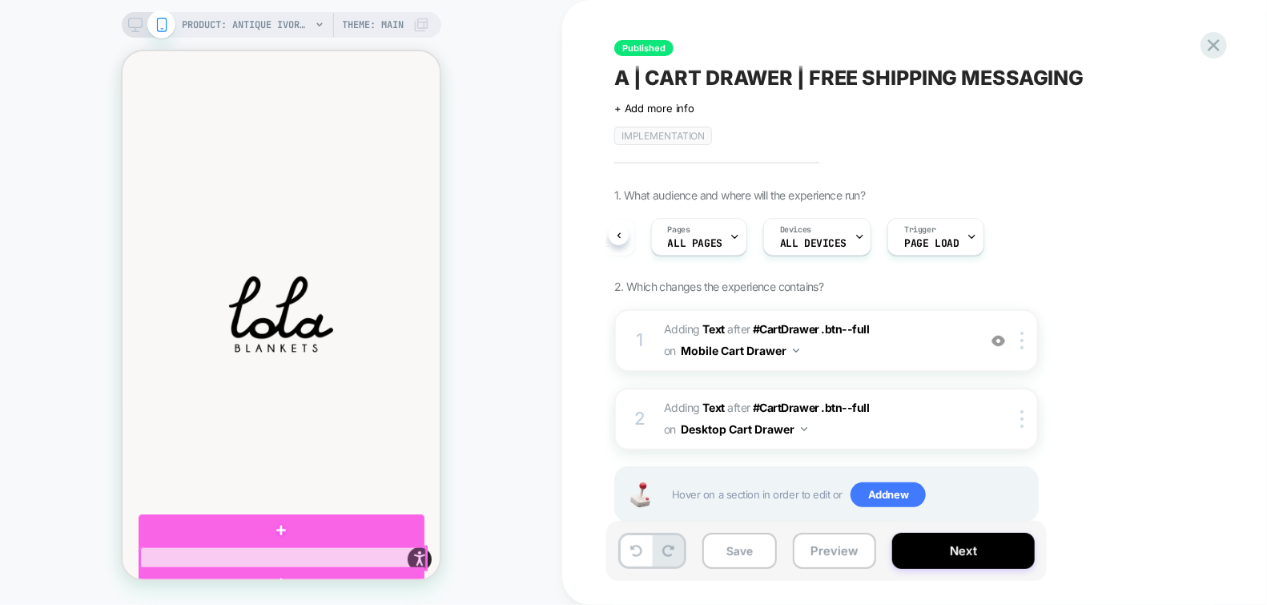
click at [386, 546] on div at bounding box center [282, 557] width 286 height 22
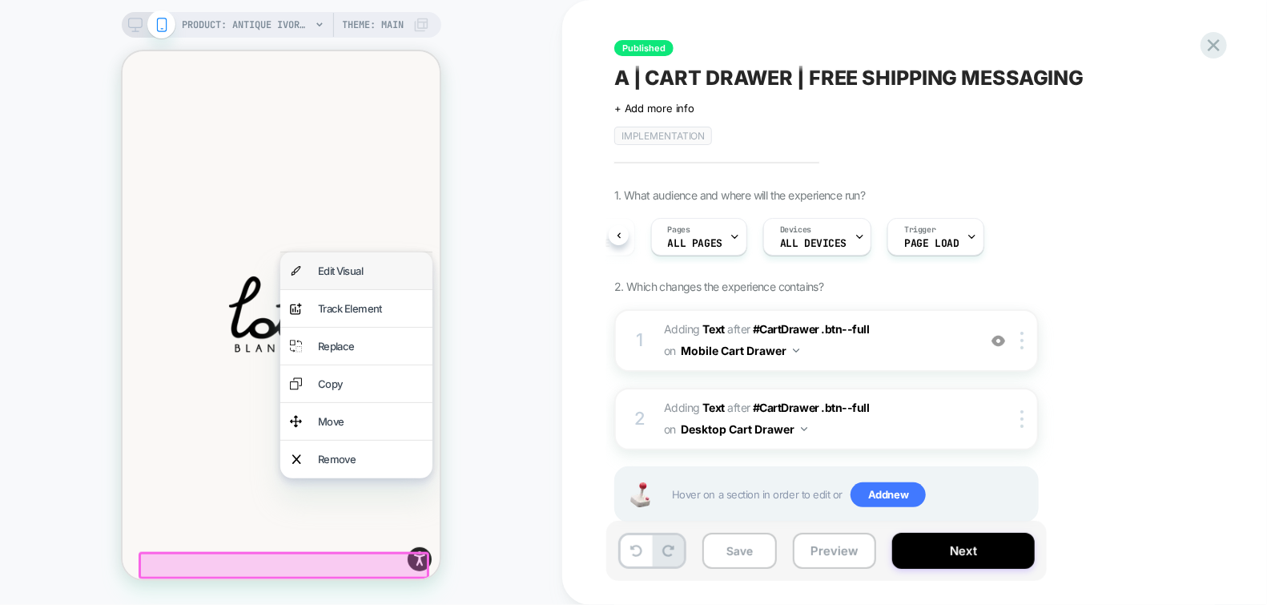
click at [350, 274] on div "Edit Visual" at bounding box center [369, 270] width 105 height 18
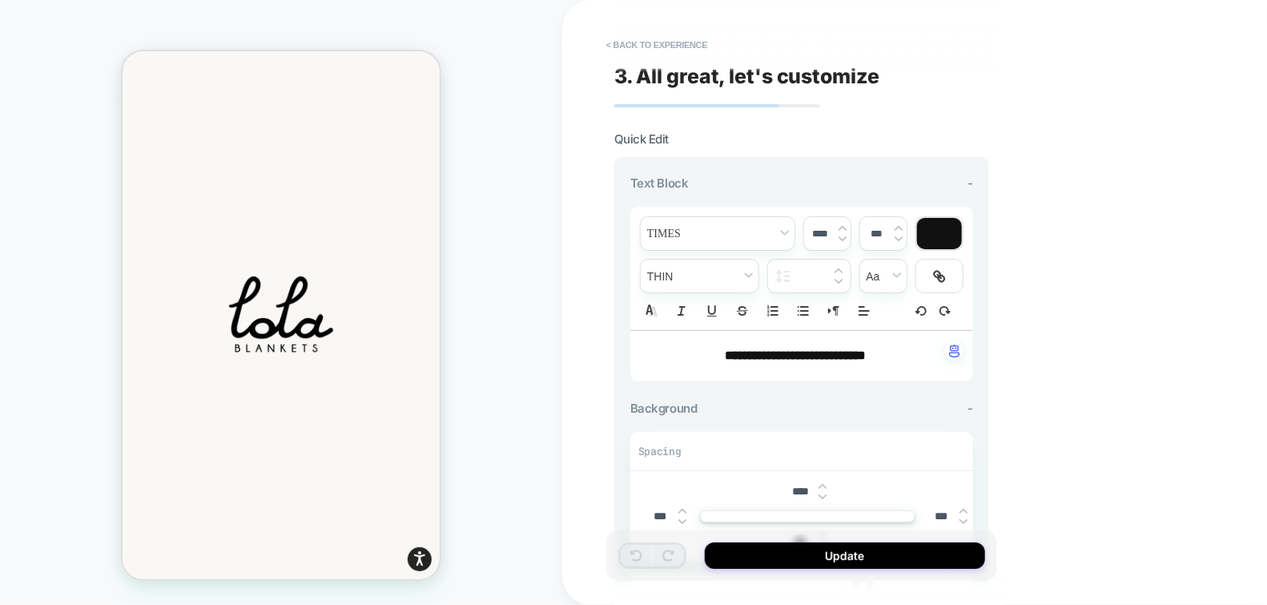
drag, startPoint x: 920, startPoint y: 352, endPoint x: 691, endPoint y: 354, distance: 228.3
click at [691, 354] on p "**********" at bounding box center [796, 356] width 299 height 18
drag, startPoint x: 703, startPoint y: 355, endPoint x: 938, endPoint y: 362, distance: 234.8
click at [939, 362] on p "**********" at bounding box center [796, 356] width 299 height 18
type input "****"
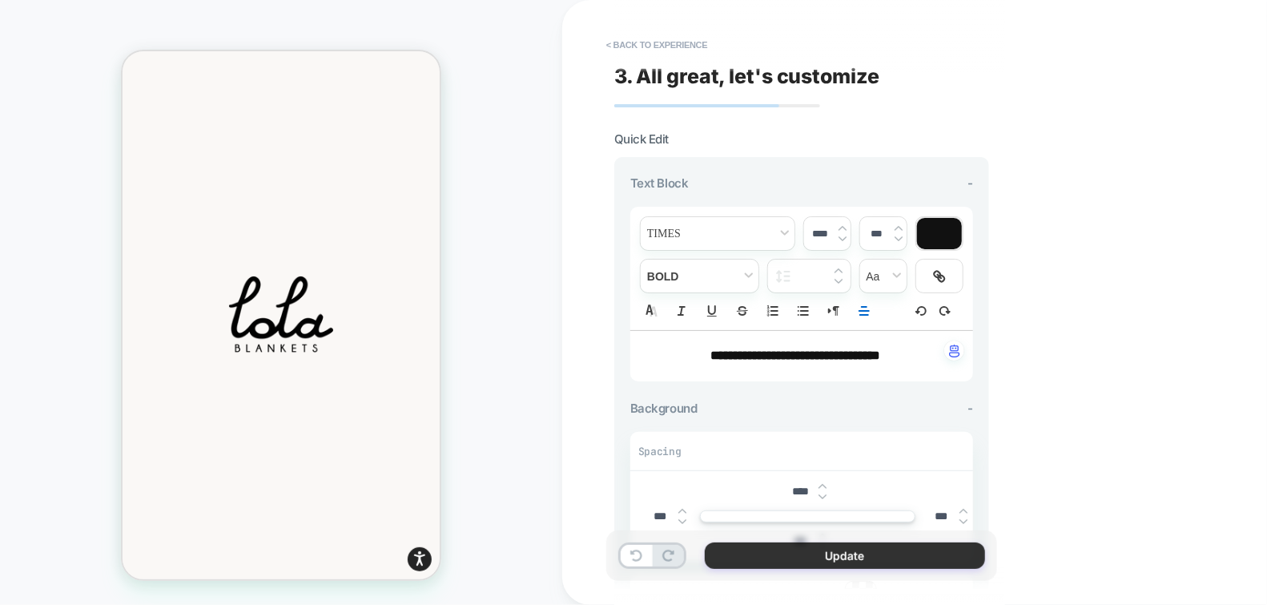
click at [830, 546] on button "Update" at bounding box center [845, 555] width 280 height 26
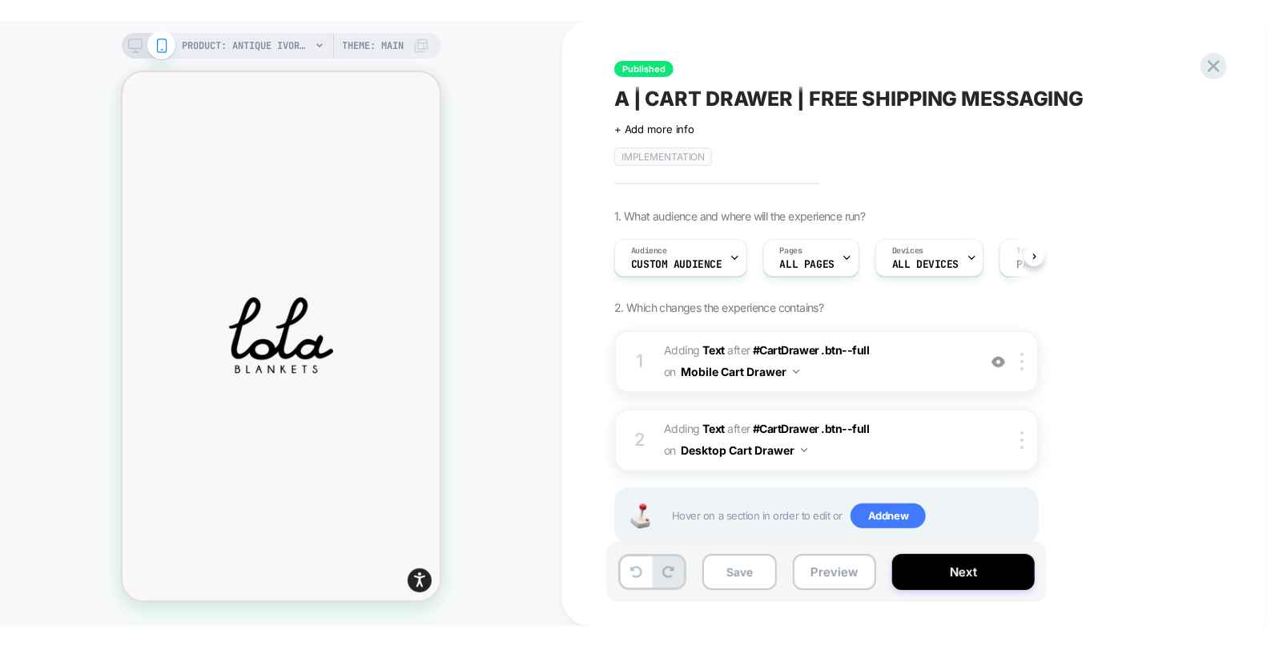
scroll to position [0, 0]
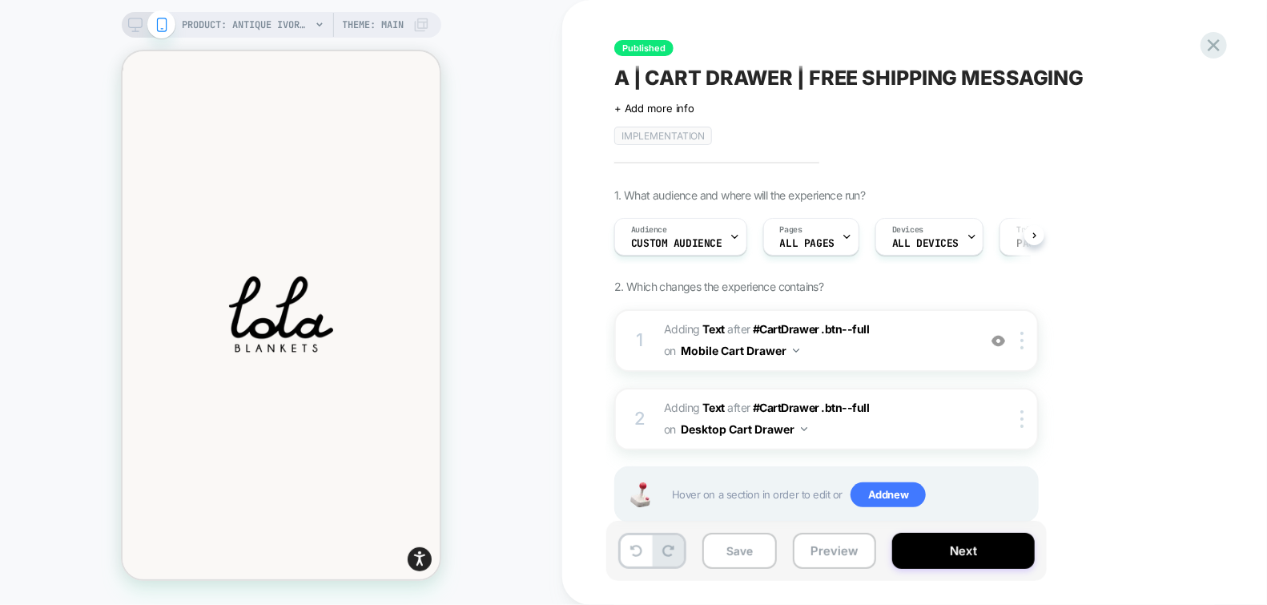
drag, startPoint x: 959, startPoint y: 554, endPoint x: 1094, endPoint y: 538, distance: 135.6
click at [1094, 538] on div "Save Preview Next" at bounding box center [914, 559] width 601 height 76
click at [951, 546] on button "Next" at bounding box center [963, 551] width 143 height 36
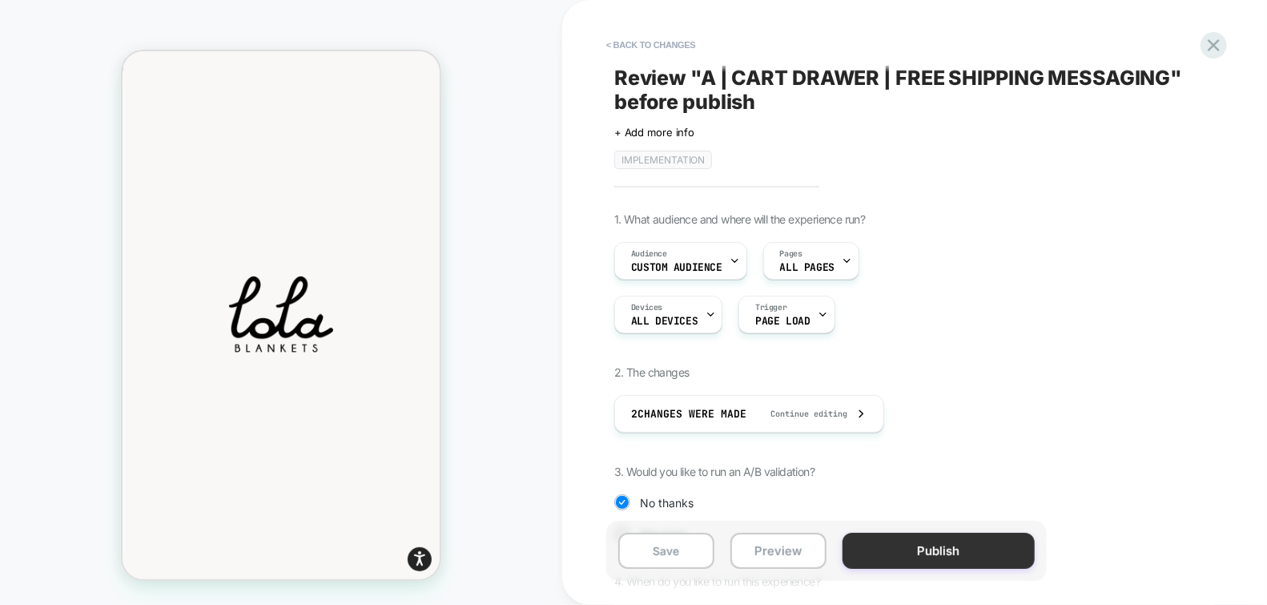
click at [930, 546] on button "Publish" at bounding box center [939, 551] width 192 height 36
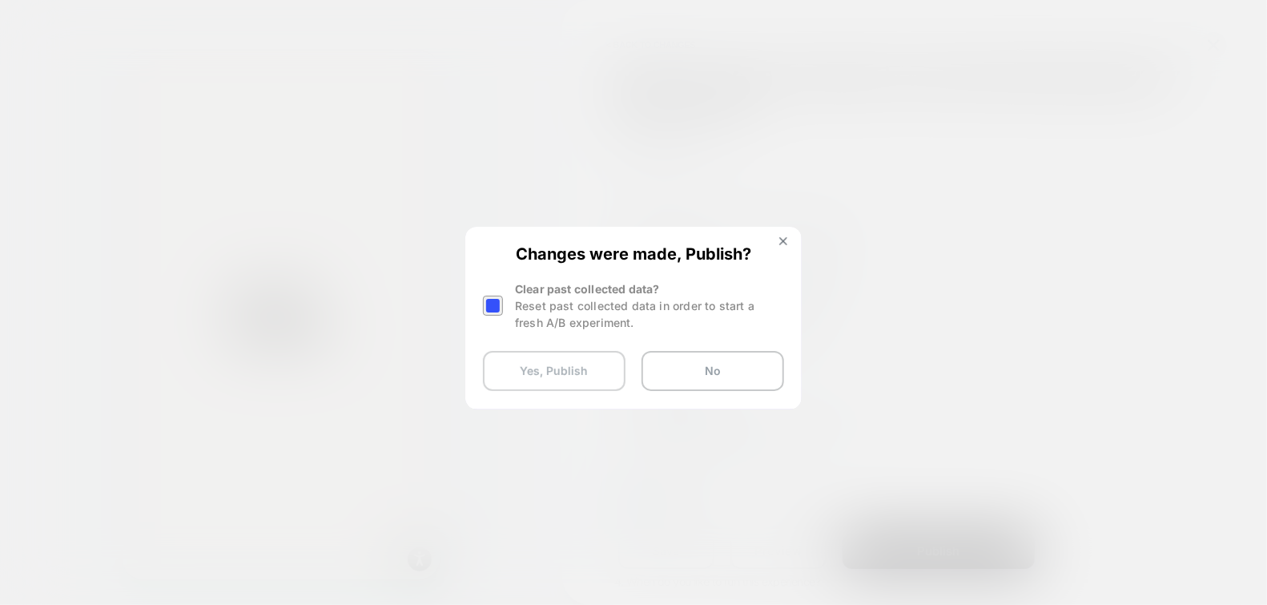
click at [562, 380] on button "Yes, Publish" at bounding box center [554, 371] width 143 height 40
